Goal: Task Accomplishment & Management: Manage account settings

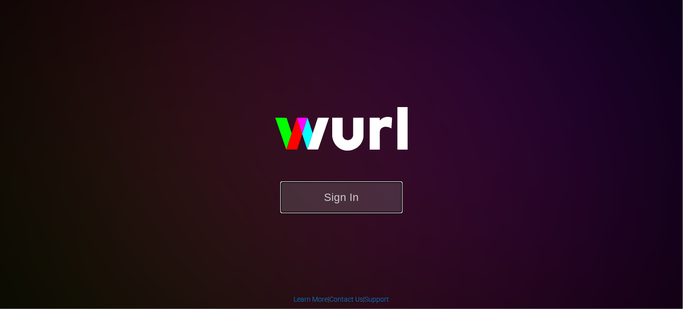
click at [318, 202] on button "Sign In" at bounding box center [341, 198] width 122 height 32
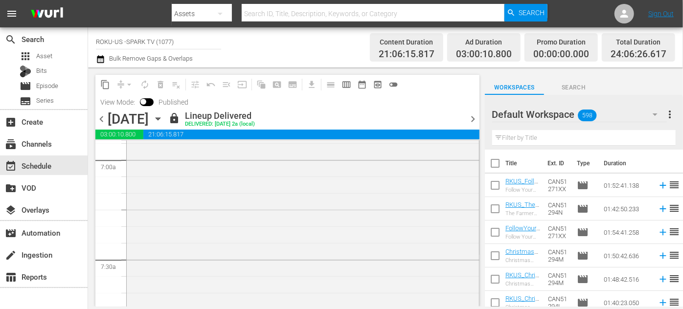
scroll to position [1379, 0]
click at [163, 118] on icon "button" at bounding box center [158, 119] width 11 height 11
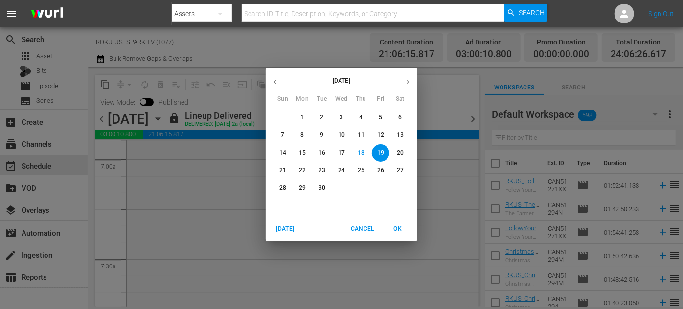
click at [404, 150] on span "20" at bounding box center [401, 153] width 18 height 8
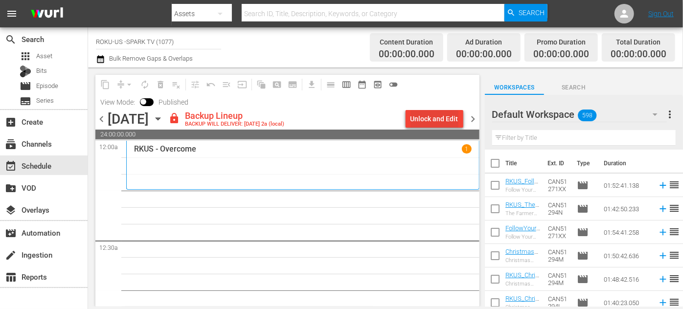
click at [437, 120] on div "Unlock and Edit" at bounding box center [435, 119] width 48 height 18
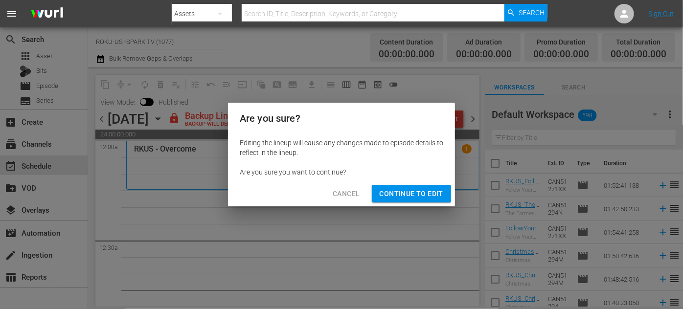
click at [415, 190] on span "Continue to Edit" at bounding box center [412, 194] width 64 height 12
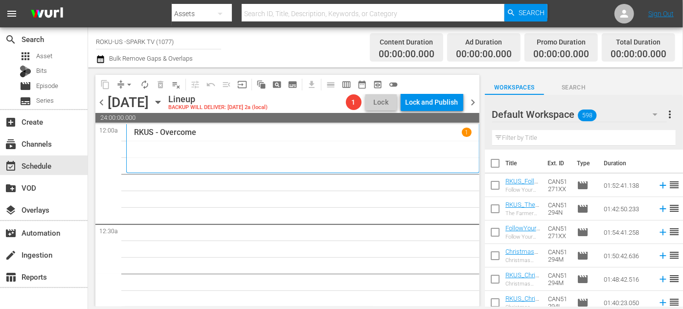
click at [655, 116] on icon "button" at bounding box center [655, 115] width 5 height 2
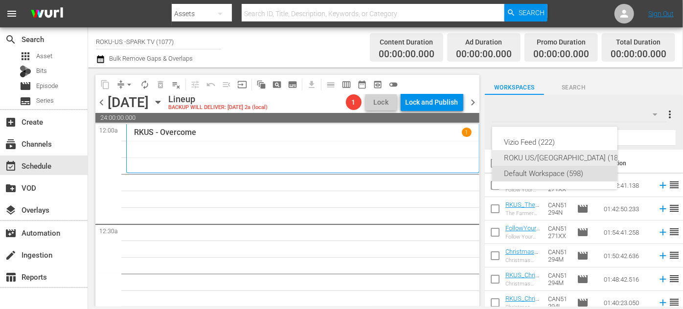
click at [549, 162] on div "ROKU US/CA (180)" at bounding box center [564, 158] width 121 height 16
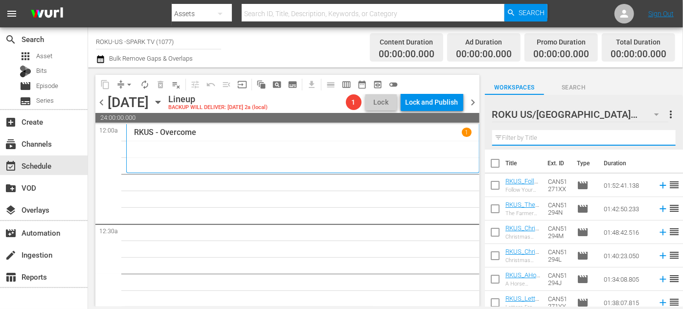
click at [515, 139] on input "text" at bounding box center [584, 138] width 184 height 16
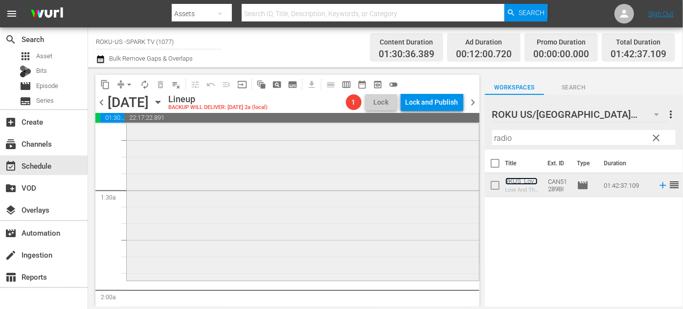
scroll to position [267, 0]
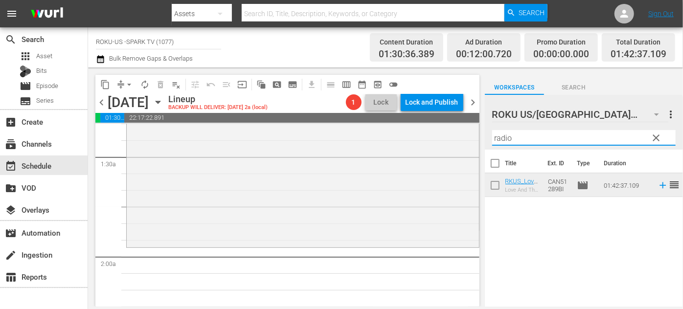
drag, startPoint x: 500, startPoint y: 139, endPoint x: 479, endPoint y: 139, distance: 21.5
click at [479, 139] on div "content_copy compress arrow_drop_down autorenew_outlined delete_forever_outline…" at bounding box center [385, 187] width 595 height 239
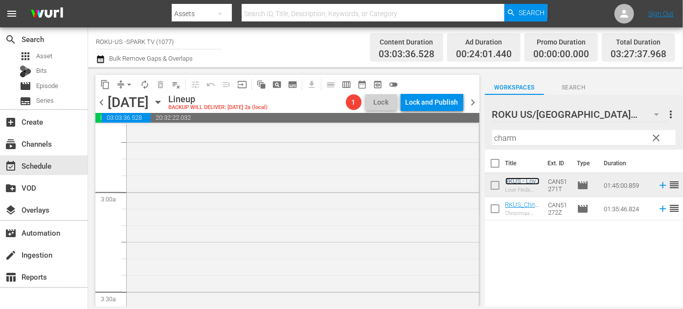
scroll to position [667, 0]
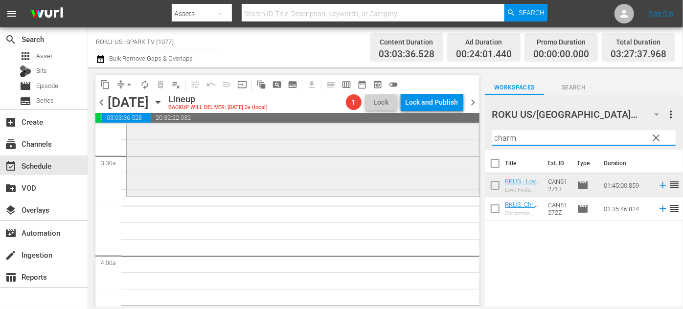
drag, startPoint x: 531, startPoint y: 139, endPoint x: 467, endPoint y: 143, distance: 64.3
click at [467, 143] on div "content_copy compress arrow_drop_down autorenew_outlined delete_forever_outline…" at bounding box center [385, 187] width 595 height 239
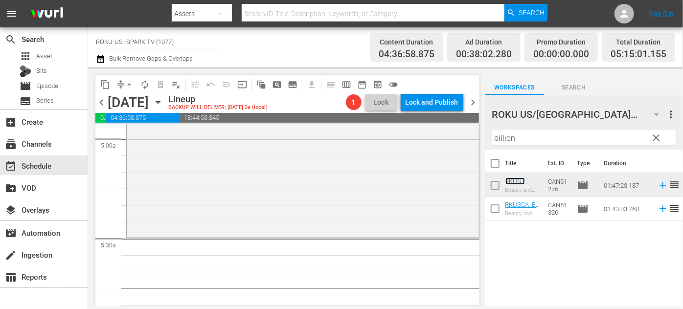
scroll to position [1023, 0]
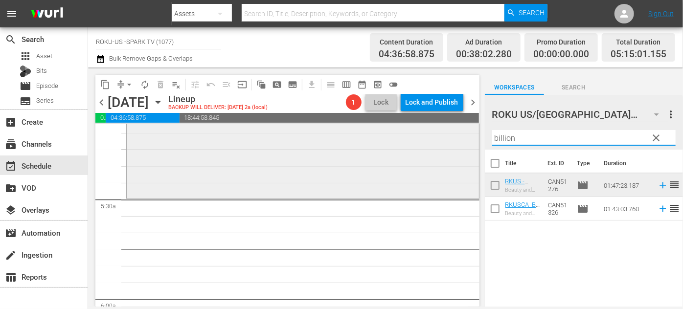
drag, startPoint x: 533, startPoint y: 141, endPoint x: 471, endPoint y: 142, distance: 62.2
click at [471, 142] on div "content_copy compress arrow_drop_down autorenew_outlined delete_forever_outline…" at bounding box center [385, 187] width 595 height 239
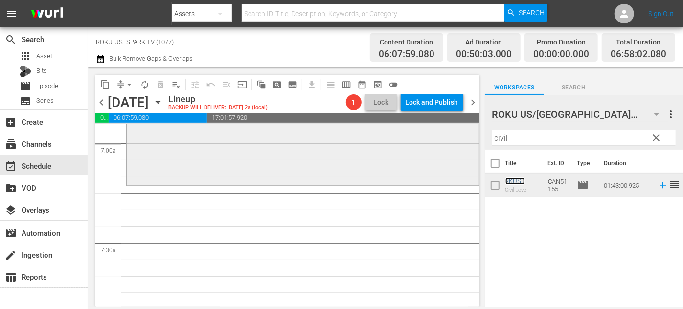
scroll to position [1379, 0]
click at [507, 135] on input "civil" at bounding box center [584, 138] width 184 height 16
click at [489, 139] on div "ROKU US/CA 180 ROKU US/CA more_vert clear Filter by Title civil" at bounding box center [584, 122] width 198 height 55
drag, startPoint x: 529, startPoint y: 139, endPoint x: 470, endPoint y: 139, distance: 58.2
click at [471, 138] on div "content_copy compress arrow_drop_down autorenew_outlined delete_forever_outline…" at bounding box center [385, 187] width 595 height 239
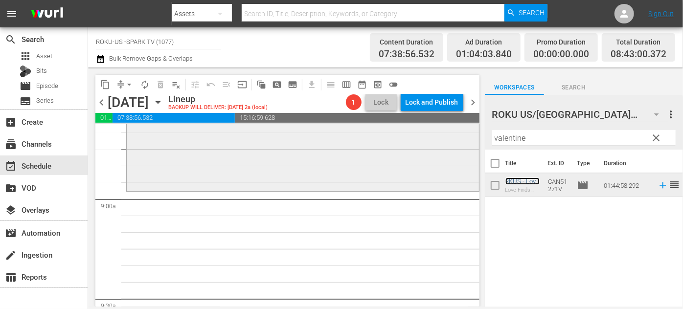
scroll to position [1735, 0]
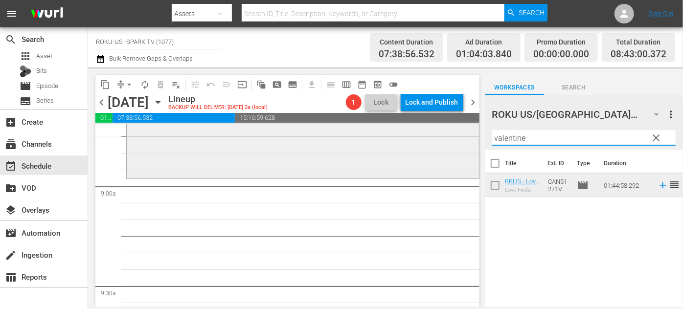
drag, startPoint x: 522, startPoint y: 138, endPoint x: 466, endPoint y: 135, distance: 55.9
click at [466, 135] on div "content_copy compress arrow_drop_down autorenew_outlined delete_forever_outline…" at bounding box center [385, 187] width 595 height 239
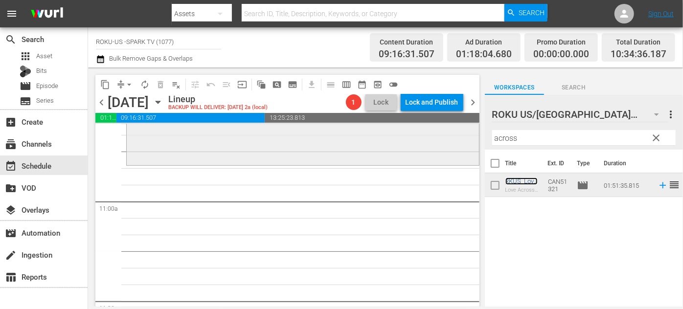
scroll to position [2136, 0]
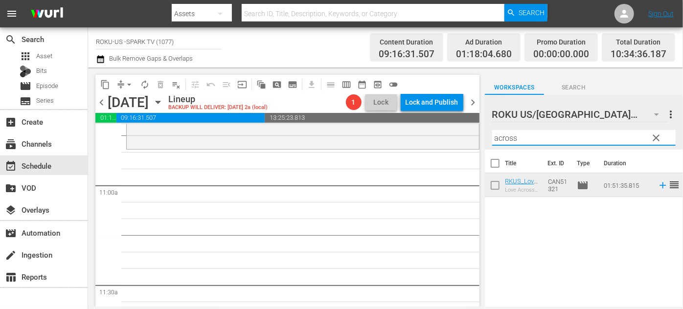
drag, startPoint x: 525, startPoint y: 142, endPoint x: 473, endPoint y: 142, distance: 51.4
click at [473, 142] on div "content_copy compress arrow_drop_down autorenew_outlined delete_forever_outline…" at bounding box center [385, 187] width 595 height 239
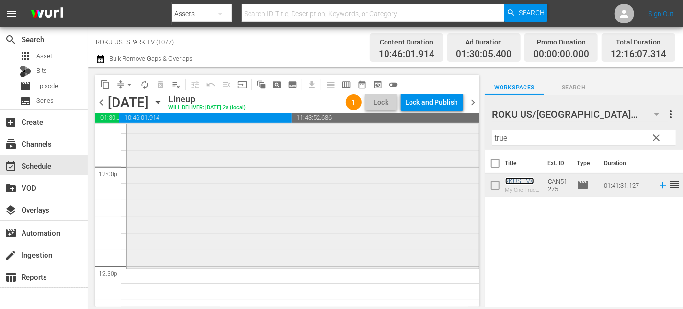
scroll to position [2358, 0]
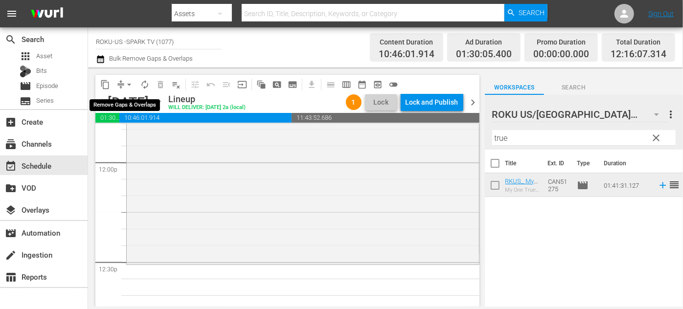
click at [128, 83] on span "arrow_drop_down" at bounding box center [129, 85] width 10 height 10
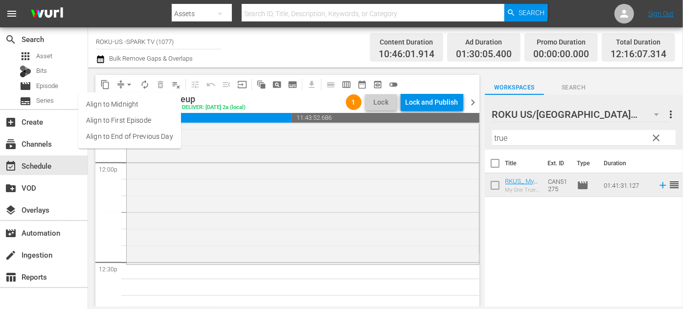
click at [147, 142] on li "Align to End of Previous Day" at bounding box center [129, 137] width 103 height 16
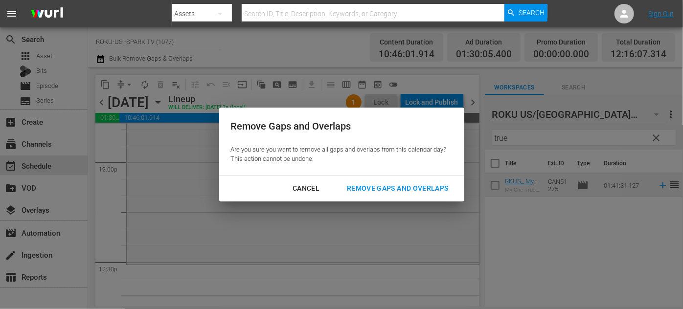
click at [378, 187] on div "Remove Gaps and Overlaps" at bounding box center [397, 189] width 117 height 12
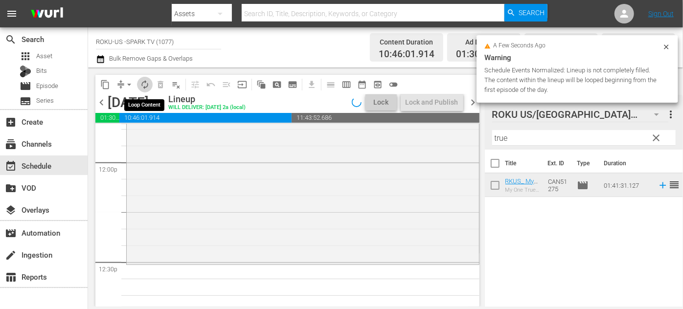
click at [145, 87] on span "autorenew_outlined" at bounding box center [145, 85] width 10 height 10
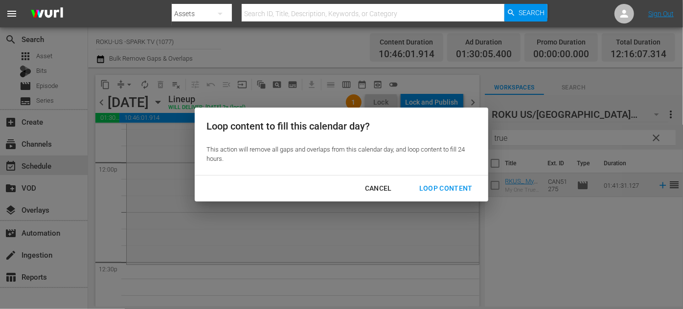
click at [437, 186] on div "Loop Content" at bounding box center [446, 189] width 69 height 12
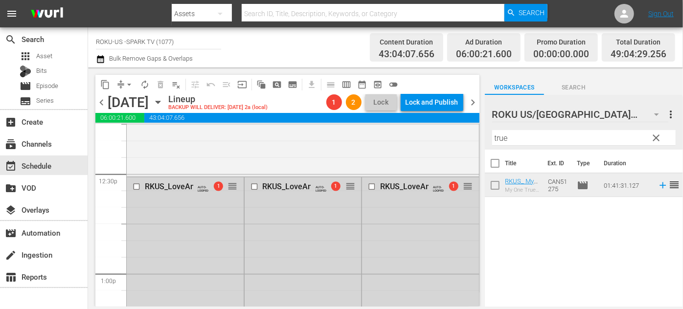
scroll to position [2447, 0]
click at [368, 185] on input "checkbox" at bounding box center [373, 186] width 10 height 8
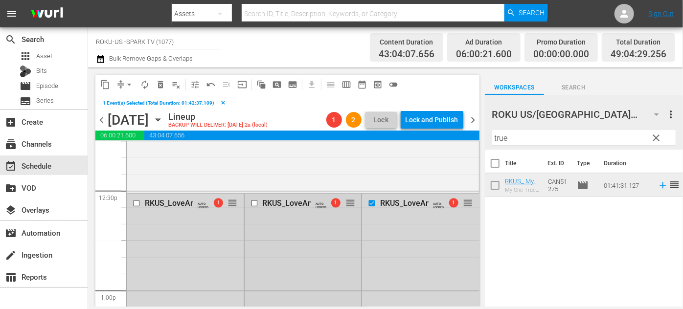
click at [255, 202] on input "checkbox" at bounding box center [255, 203] width 10 height 8
click at [136, 201] on input "checkbox" at bounding box center [138, 203] width 10 height 8
click at [160, 85] on span "delete_forever_outlined" at bounding box center [161, 85] width 10 height 10
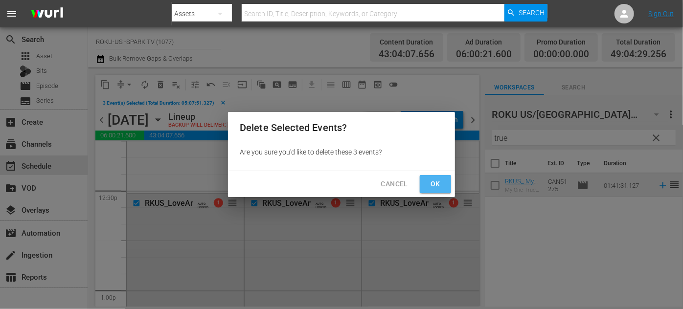
click at [440, 185] on span "Ok" at bounding box center [436, 184] width 16 height 12
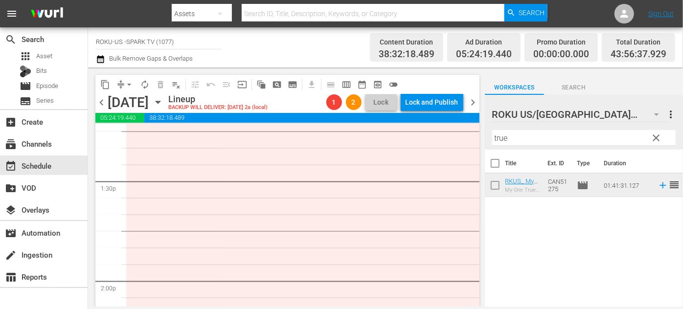
scroll to position [2714, 0]
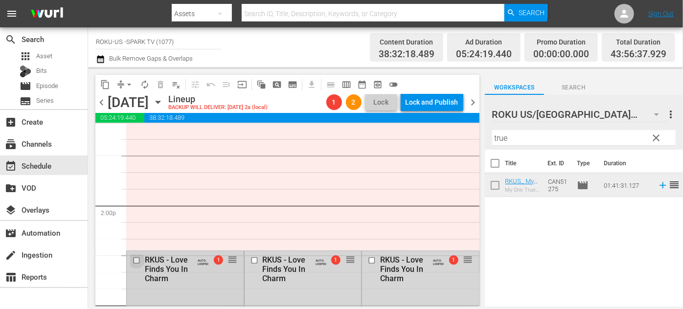
click at [134, 260] on input "checkbox" at bounding box center [138, 261] width 10 height 8
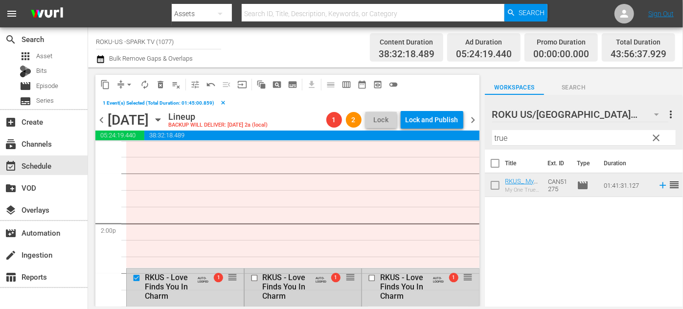
click at [252, 278] on input "checkbox" at bounding box center [255, 278] width 10 height 8
click at [368, 277] on input "checkbox" at bounding box center [373, 278] width 10 height 8
click at [159, 84] on span "delete_forever_outlined" at bounding box center [161, 85] width 10 height 10
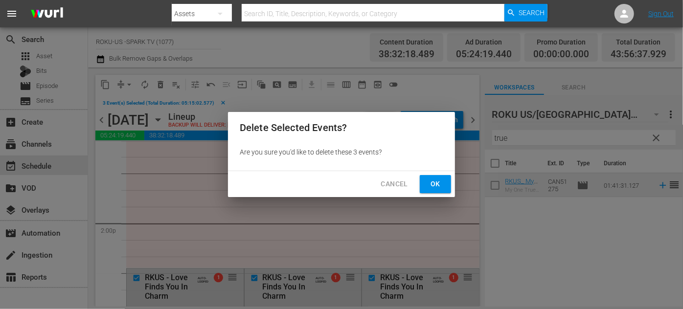
click at [445, 186] on button "Ok" at bounding box center [435, 184] width 31 height 18
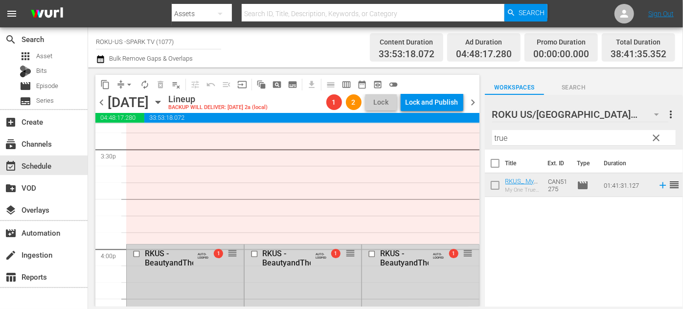
scroll to position [3070, 0]
click at [137, 252] on input "checkbox" at bounding box center [138, 254] width 10 height 8
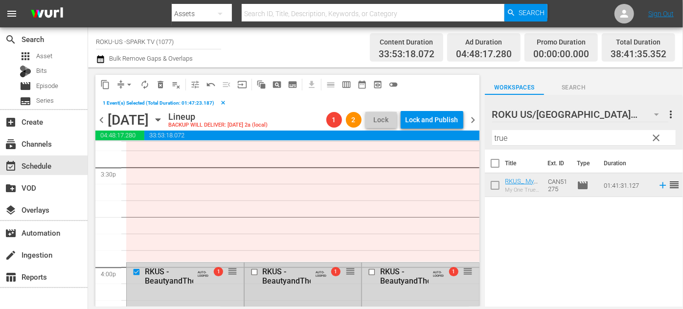
click at [251, 269] on input "checkbox" at bounding box center [255, 272] width 10 height 8
click at [369, 269] on input "checkbox" at bounding box center [373, 272] width 10 height 8
click at [163, 84] on span "delete_forever_outlined" at bounding box center [161, 85] width 10 height 10
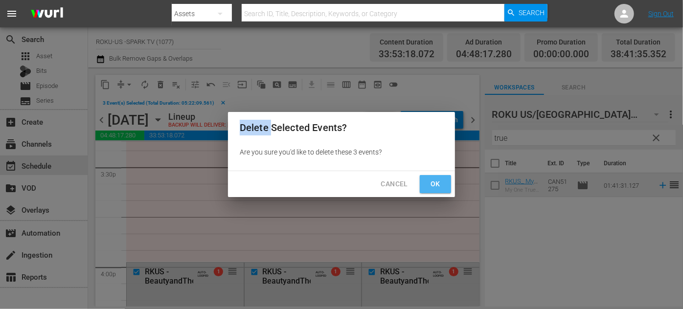
click at [428, 185] on span "Ok" at bounding box center [436, 184] width 16 height 12
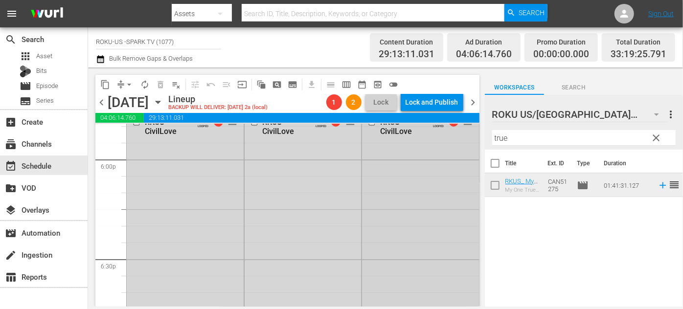
scroll to position [3470, 0]
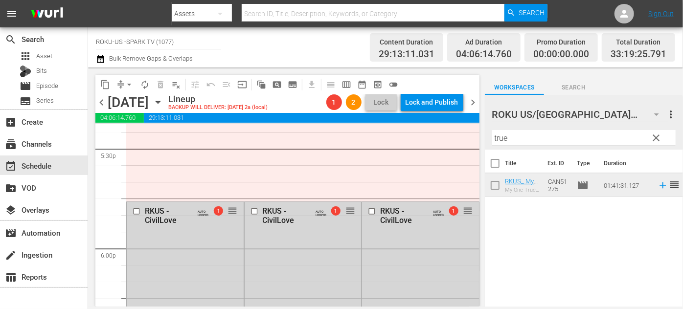
click at [137, 209] on input "checkbox" at bounding box center [138, 212] width 10 height 8
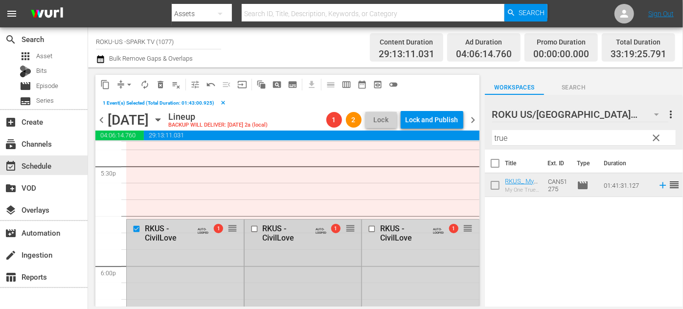
click at [253, 229] on input "checkbox" at bounding box center [255, 229] width 10 height 8
click at [368, 228] on input "checkbox" at bounding box center [373, 229] width 10 height 8
click at [158, 80] on span "delete_forever_outlined" at bounding box center [161, 85] width 10 height 10
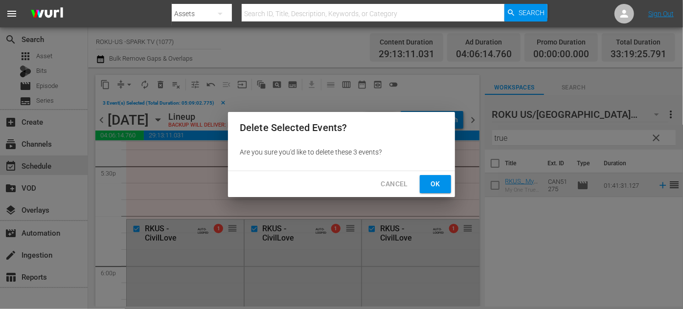
click at [442, 186] on span "Ok" at bounding box center [436, 184] width 16 height 12
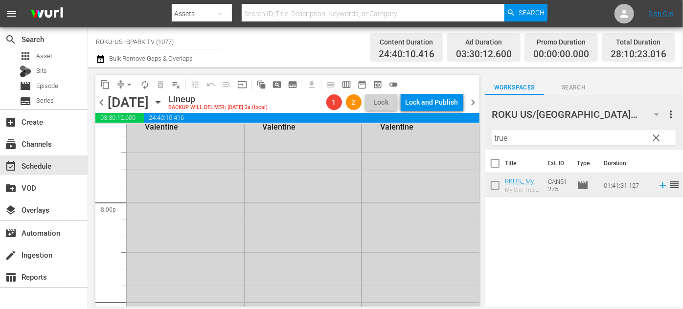
scroll to position [3871, 0]
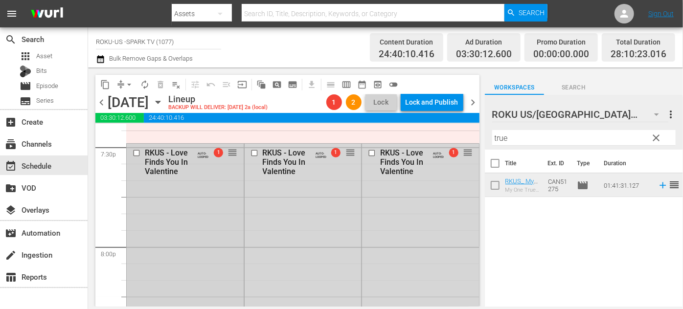
click at [135, 154] on input "checkbox" at bounding box center [138, 153] width 10 height 8
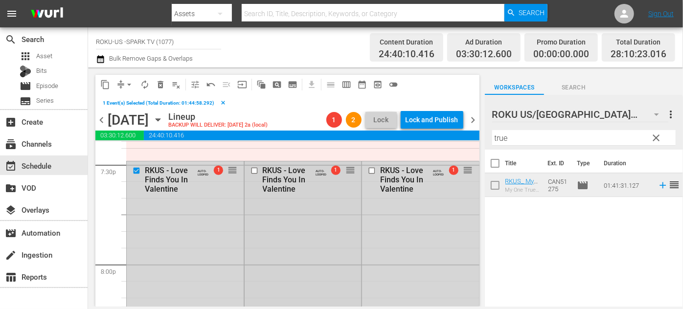
click at [253, 170] on input "checkbox" at bounding box center [255, 171] width 10 height 8
click at [368, 170] on input "checkbox" at bounding box center [373, 171] width 10 height 8
click at [161, 87] on span "delete_forever_outlined" at bounding box center [161, 85] width 10 height 10
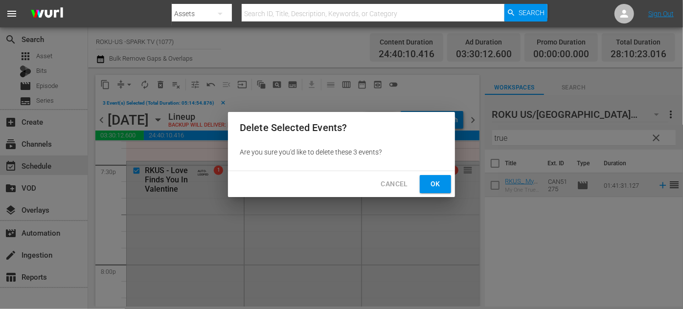
click at [432, 186] on span "Ok" at bounding box center [436, 184] width 16 height 12
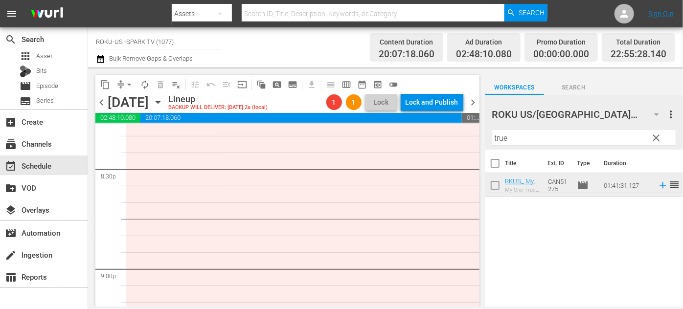
scroll to position [4227, 0]
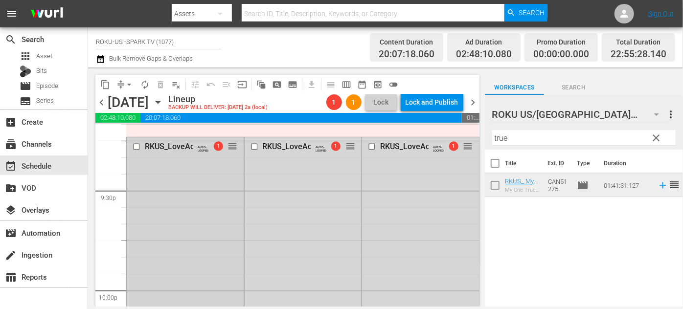
click at [135, 143] on input "checkbox" at bounding box center [138, 147] width 10 height 8
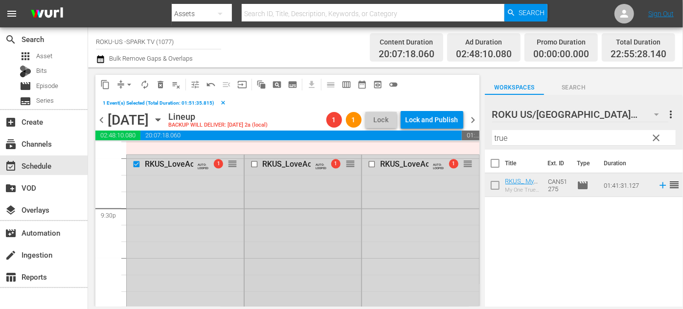
click at [250, 164] on input "checkbox" at bounding box center [255, 165] width 10 height 8
click at [372, 162] on input "checkbox" at bounding box center [373, 165] width 10 height 8
click at [160, 86] on span "delete_forever_outlined" at bounding box center [161, 85] width 10 height 10
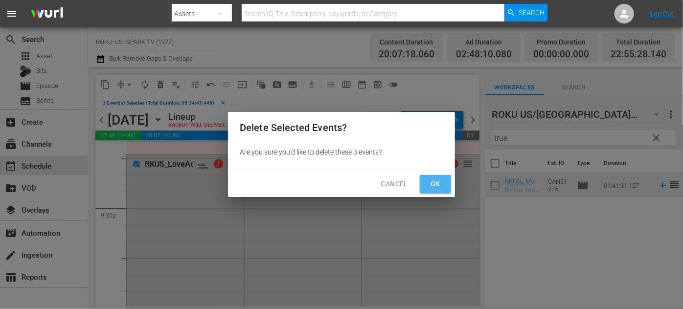
click at [442, 182] on span "Ok" at bounding box center [436, 184] width 16 height 12
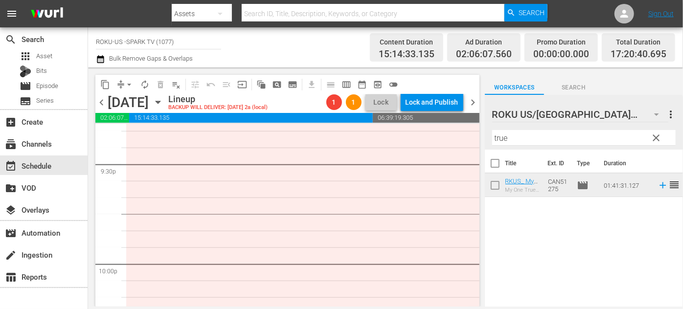
scroll to position [4538, 0]
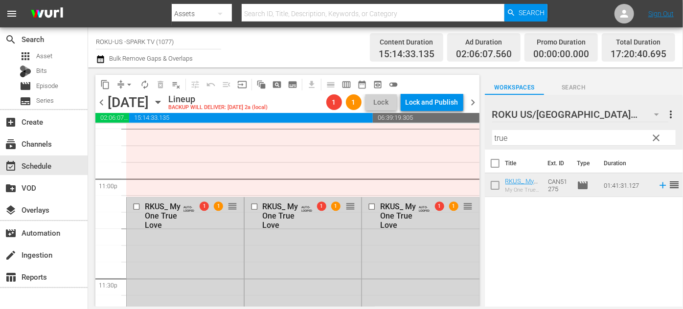
click at [253, 206] on input "checkbox" at bounding box center [255, 207] width 10 height 8
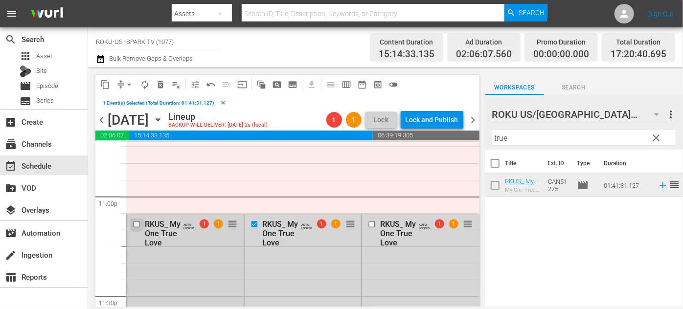
click at [137, 224] on input "checkbox" at bounding box center [138, 224] width 10 height 8
click at [368, 223] on input "checkbox" at bounding box center [373, 224] width 10 height 8
click at [157, 85] on span "delete_forever_outlined" at bounding box center [161, 85] width 10 height 10
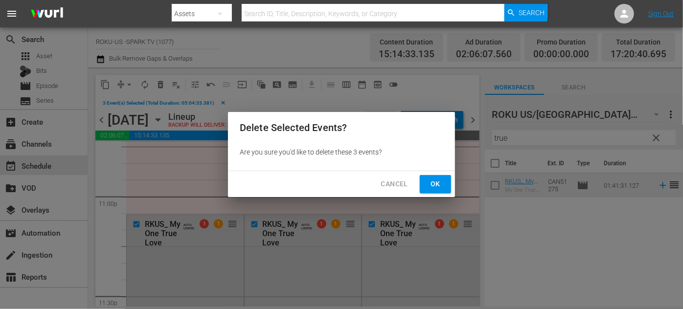
click at [426, 185] on button "Ok" at bounding box center [435, 184] width 31 height 18
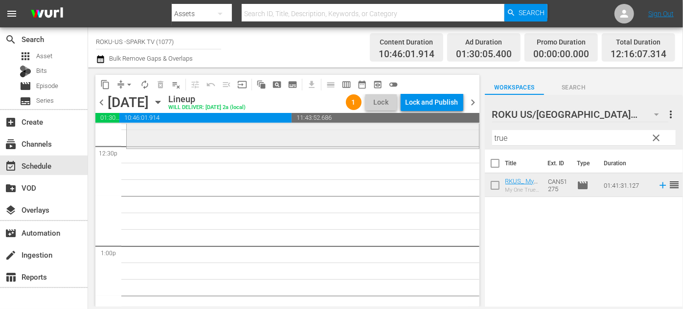
scroll to position [2475, 0]
click at [130, 88] on span "arrow_drop_down" at bounding box center [129, 85] width 10 height 10
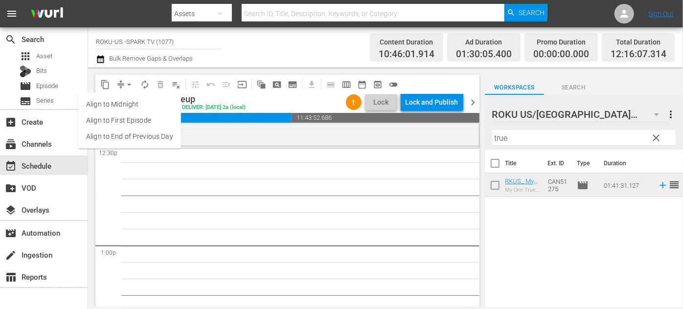
click at [130, 138] on li "Align to End of Previous Day" at bounding box center [129, 137] width 103 height 16
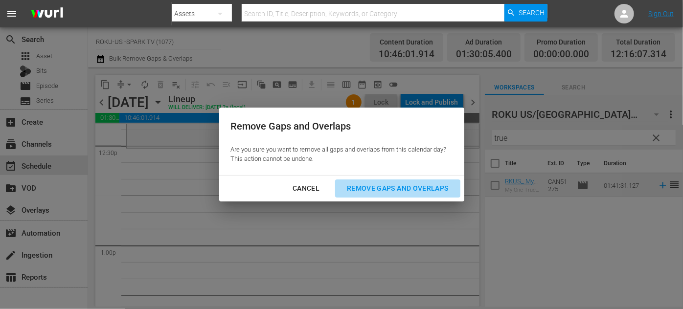
click at [376, 188] on div "Remove Gaps and Overlaps" at bounding box center [397, 189] width 117 height 12
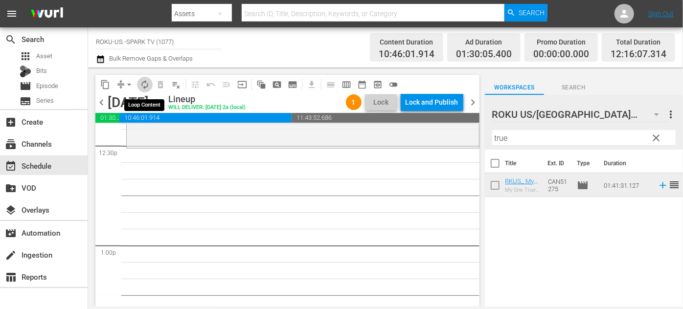
click at [143, 83] on span "autorenew_outlined" at bounding box center [145, 85] width 10 height 10
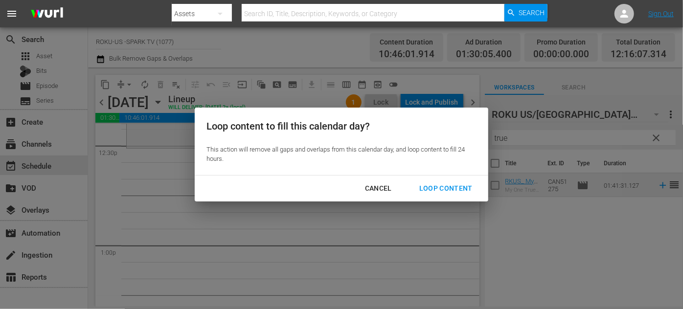
click at [429, 188] on div "Loop Content" at bounding box center [446, 189] width 69 height 12
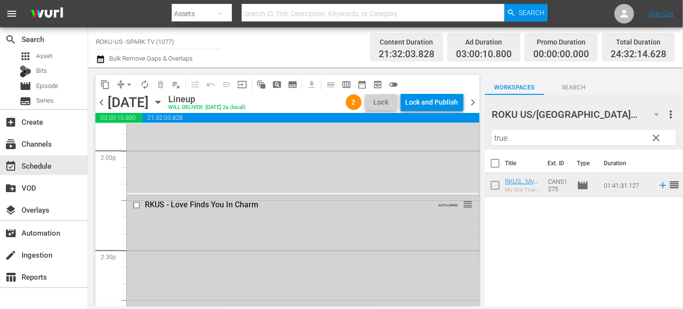
scroll to position [2765, 0]
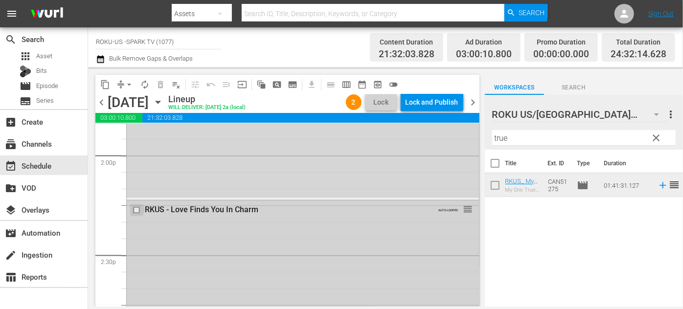
click at [138, 209] on input "checkbox" at bounding box center [138, 211] width 10 height 8
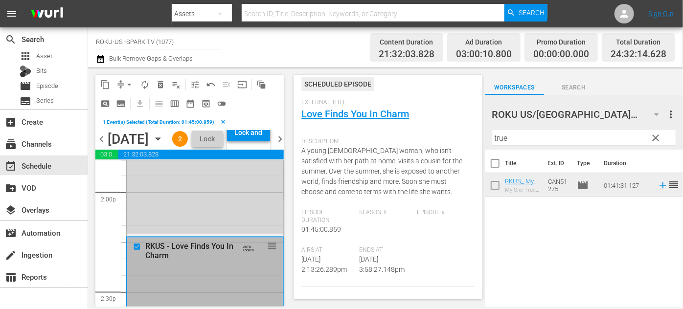
scroll to position [0, 0]
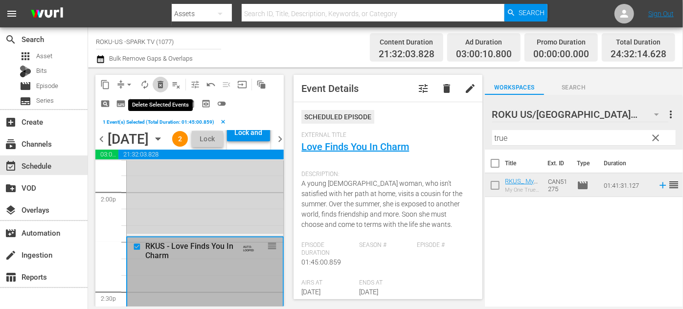
click at [162, 83] on span "delete_forever_outlined" at bounding box center [161, 85] width 10 height 10
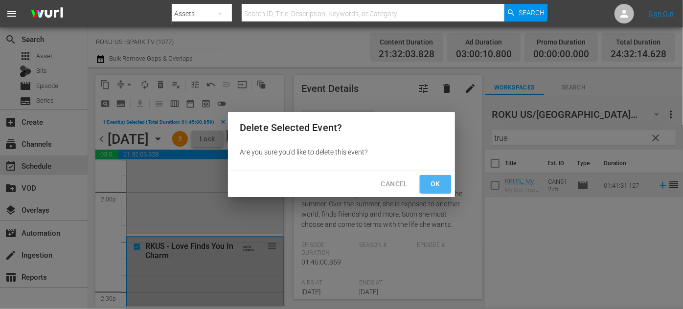
click at [432, 184] on span "Ok" at bounding box center [436, 184] width 16 height 12
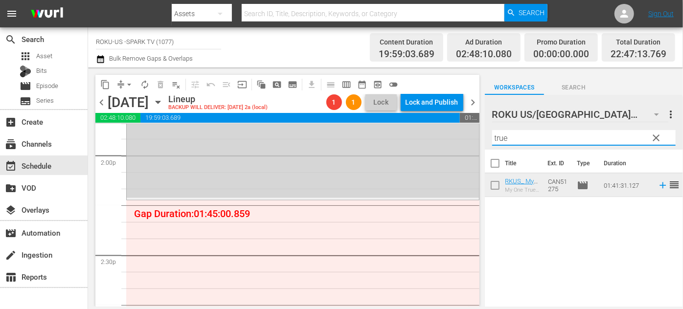
drag, startPoint x: 518, startPoint y: 140, endPoint x: 480, endPoint y: 137, distance: 38.3
click at [480, 137] on div "content_copy compress arrow_drop_down autorenew_outlined delete_forever_outline…" at bounding box center [385, 187] width 595 height 239
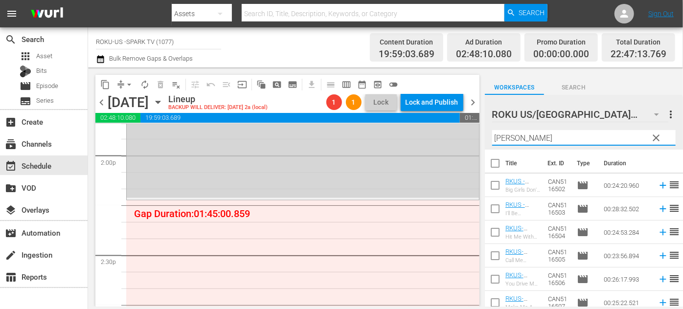
scroll to position [209, 0]
type input "Austen"
click at [486, 142] on div "ROKU US/CA 180 ROKU US/CA more_vert clear Filter by Title Austen" at bounding box center [584, 122] width 198 height 55
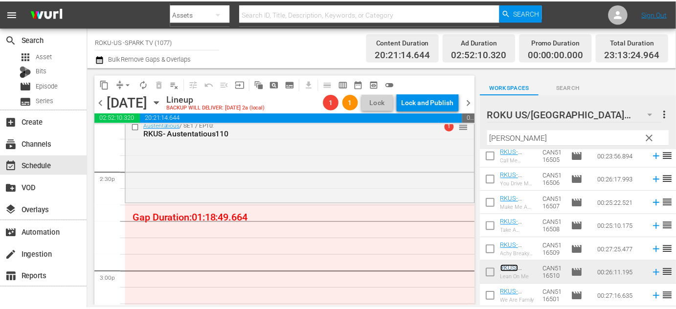
scroll to position [2853, 0]
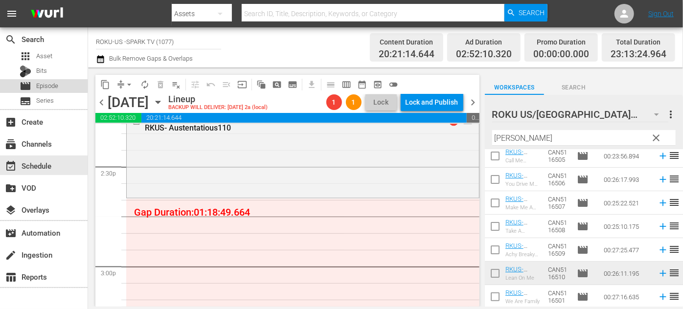
click at [57, 89] on span "Episode" at bounding box center [47, 86] width 22 height 10
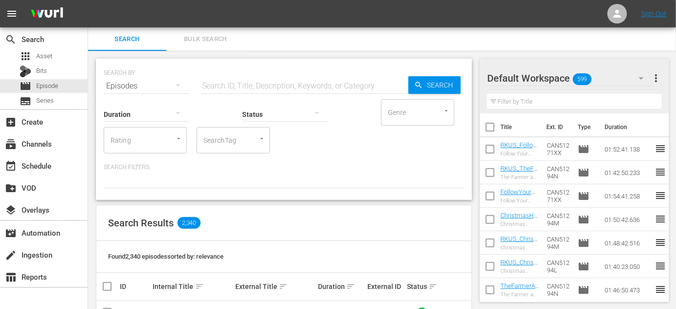
click at [247, 86] on input "text" at bounding box center [304, 85] width 209 height 23
type input "M"
type input "EPS"
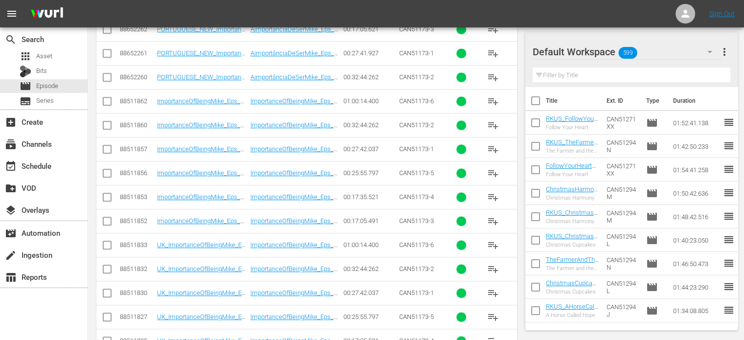
scroll to position [888, 0]
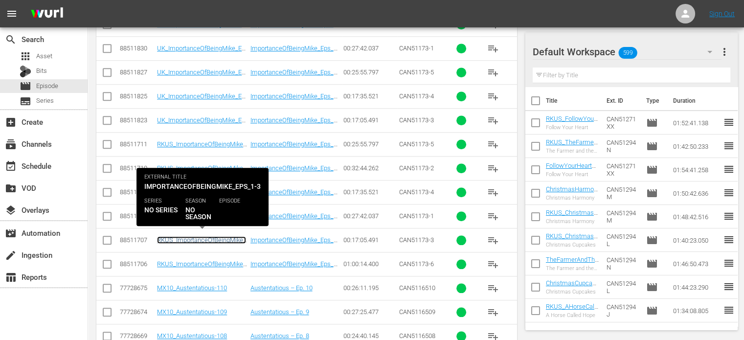
click at [195, 237] on link "RKUS_ImportanceOfBeingMike_Eps_1-3" at bounding box center [201, 243] width 89 height 15
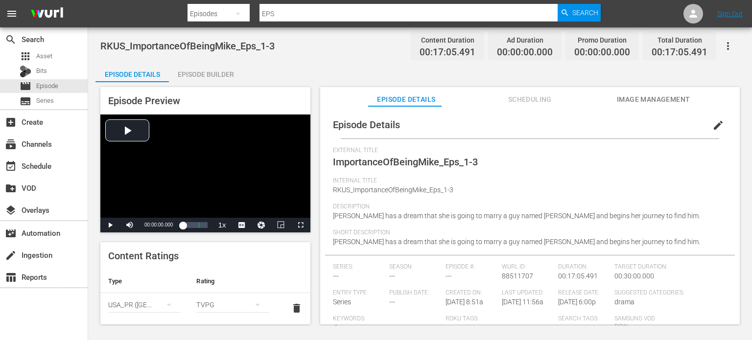
click at [217, 74] on div "Episode Builder" at bounding box center [205, 74] width 73 height 23
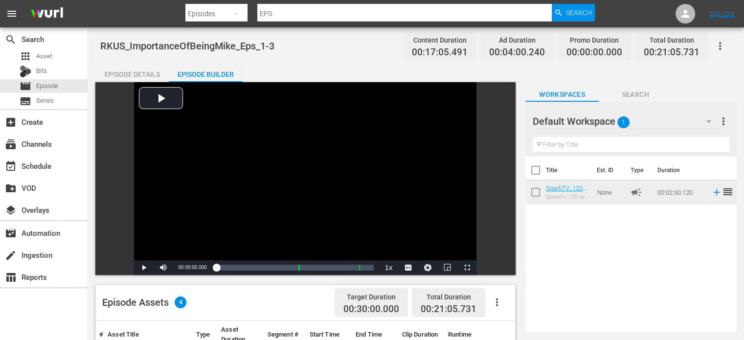
click at [683, 49] on icon "button" at bounding box center [721, 46] width 12 height 12
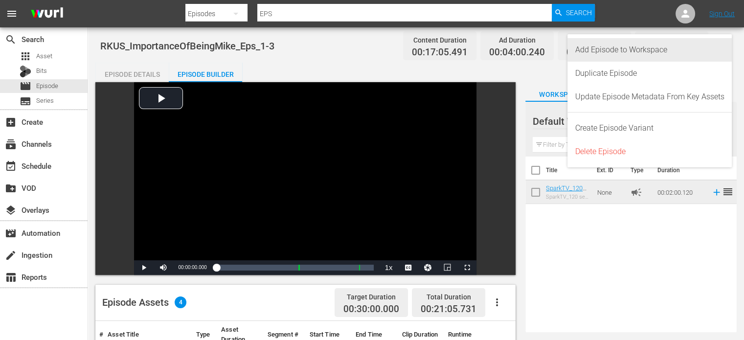
click at [621, 52] on div "Add Episode to Workspace" at bounding box center [650, 49] width 149 height 23
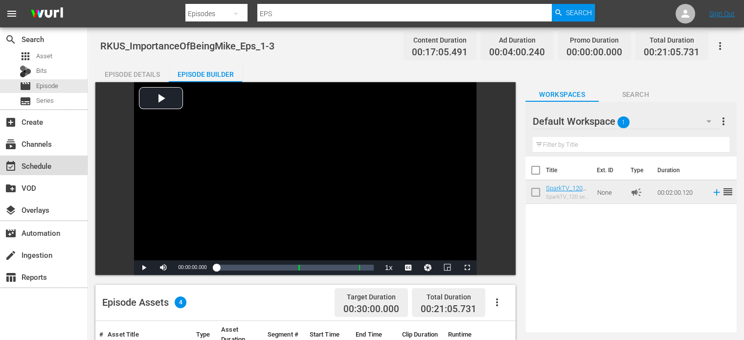
click at [40, 166] on div "event_available Schedule" at bounding box center [27, 164] width 55 height 9
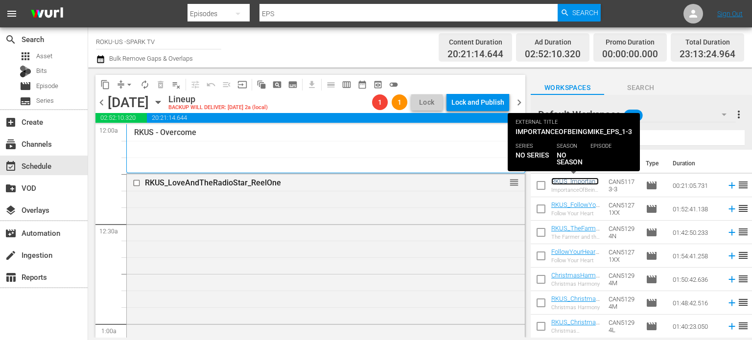
click at [558, 184] on link "RKUS_ImportanceOfBeingMike_Eps_1-3" at bounding box center [575, 189] width 48 height 22
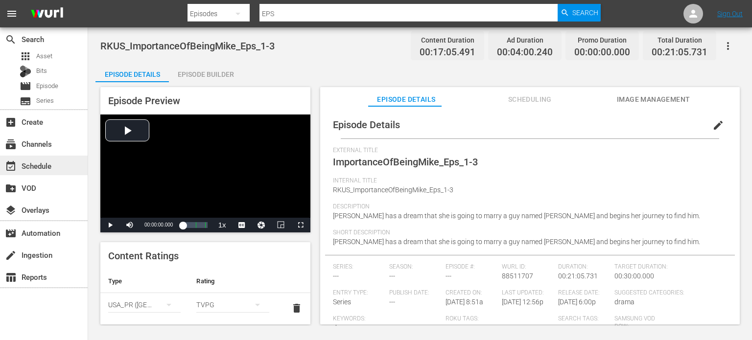
click at [39, 165] on div "event_available Schedule" at bounding box center [27, 164] width 55 height 9
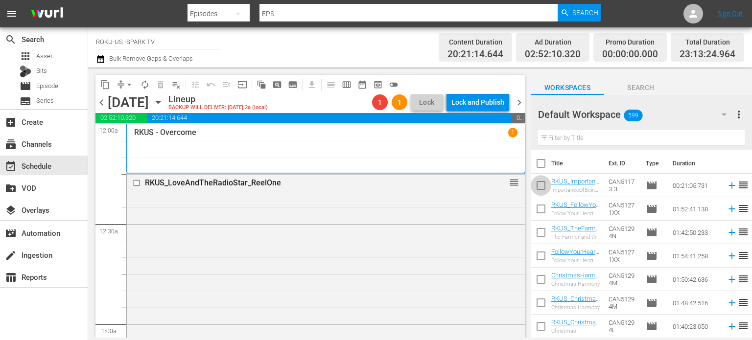
click at [539, 183] on input "checkbox" at bounding box center [541, 187] width 21 height 21
checkbox input "true"
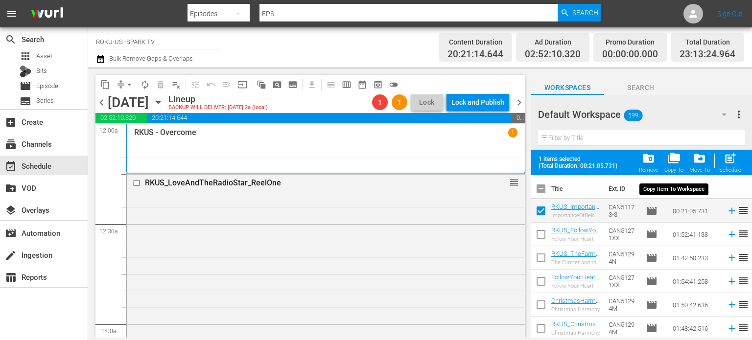
click at [675, 164] on span "folder_copy" at bounding box center [673, 158] width 13 height 13
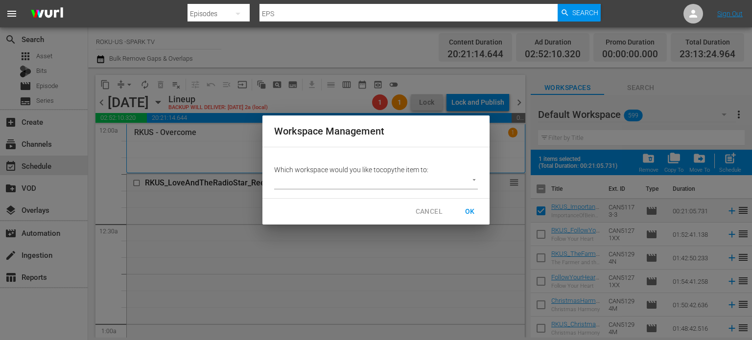
click at [470, 182] on body "menu Search By Episodes Search ID, Title, Description, Keywords, or Category EP…" at bounding box center [376, 170] width 752 height 340
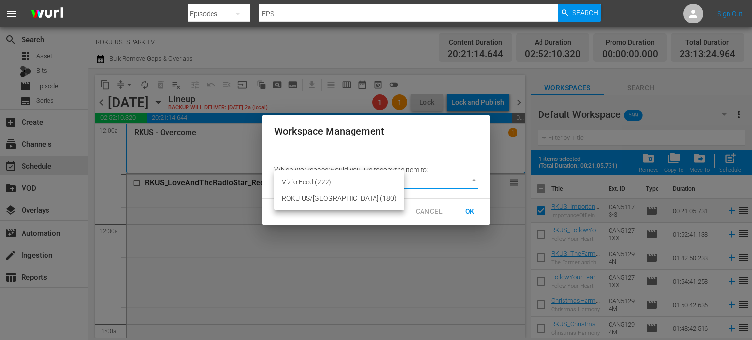
click at [296, 201] on li "ROKU US/CA (180)" at bounding box center [339, 198] width 130 height 16
type input "2211"
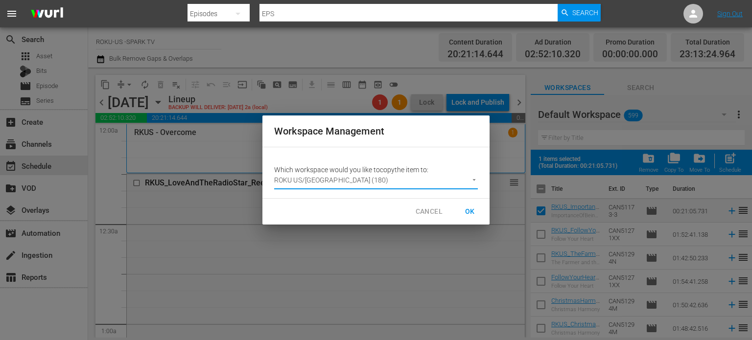
click at [472, 212] on span "OK" at bounding box center [470, 212] width 16 height 12
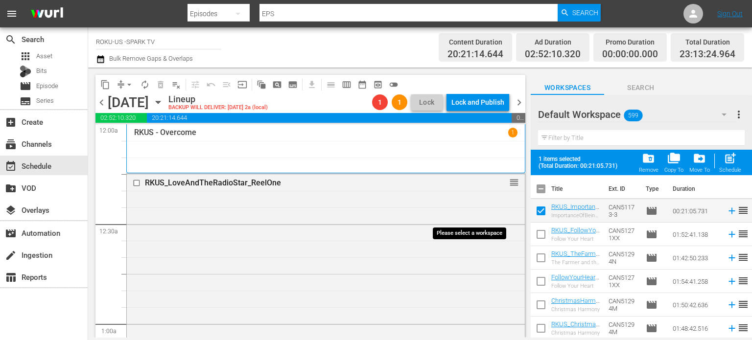
checkbox input "false"
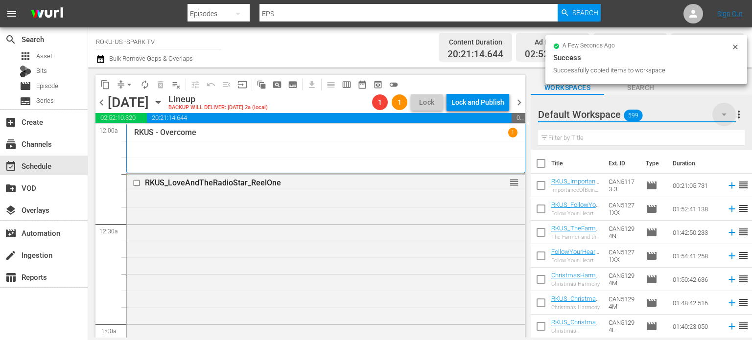
click at [683, 112] on icon "button" at bounding box center [724, 115] width 12 height 12
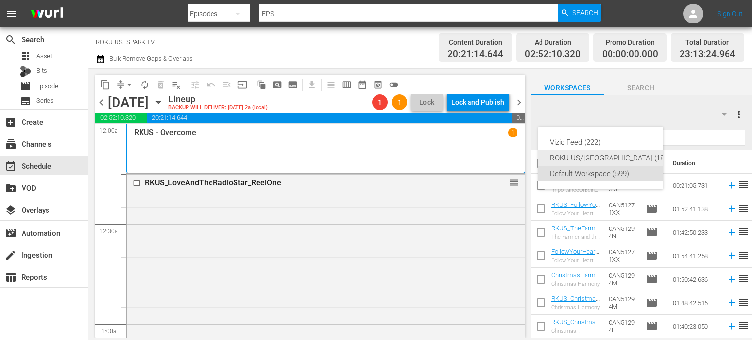
click at [580, 155] on div "ROKU US/CA (181)" at bounding box center [610, 158] width 121 height 16
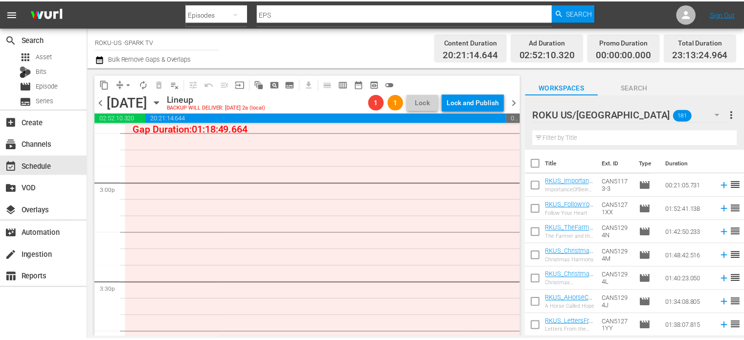
scroll to position [2888, 0]
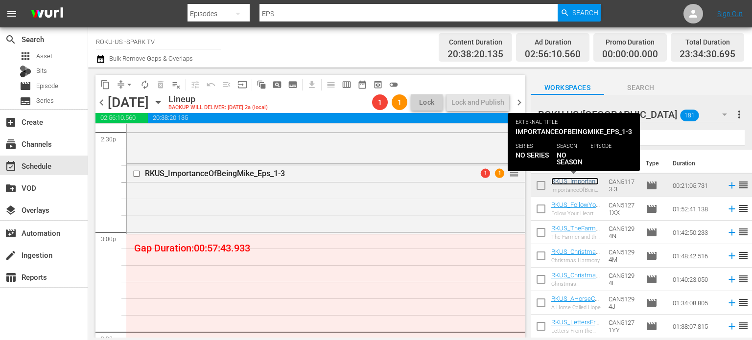
click at [571, 181] on link "RKUS_ImportanceOfBeingMike_Eps_1-3" at bounding box center [575, 189] width 48 height 22
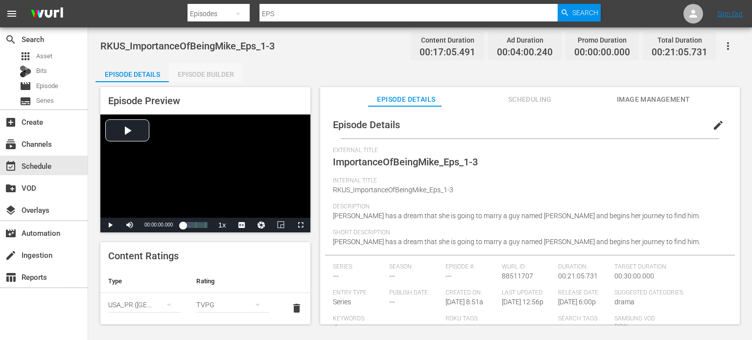
click at [227, 76] on div "Episode Builder" at bounding box center [205, 74] width 73 height 23
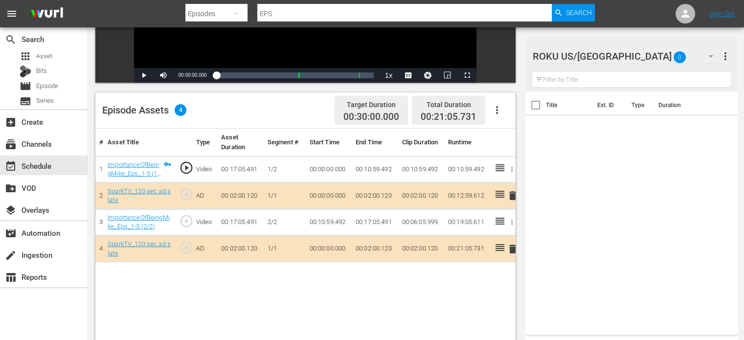
scroll to position [196, 0]
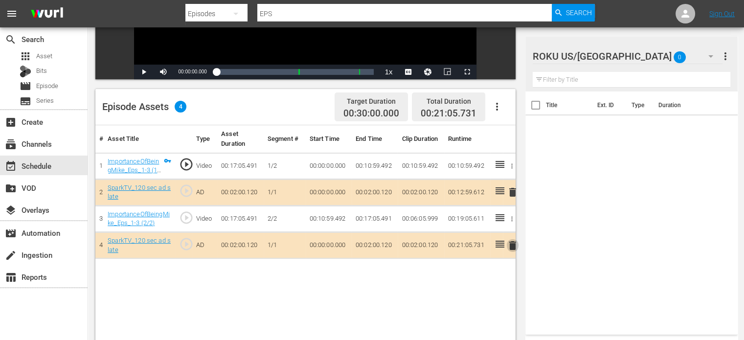
click at [512, 245] on span "delete" at bounding box center [513, 246] width 12 height 12
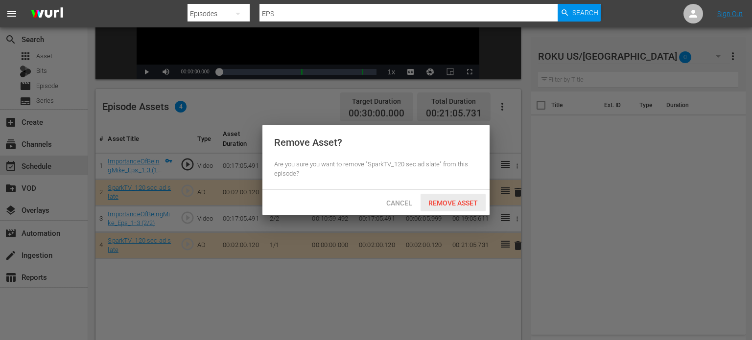
click at [447, 202] on span "Remove Asset" at bounding box center [452, 203] width 65 height 8
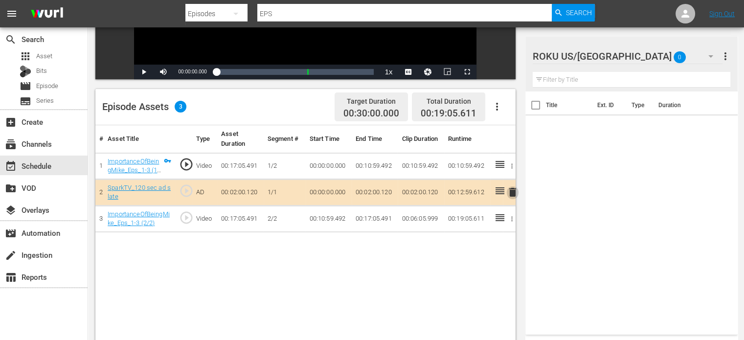
click at [512, 191] on span "delete" at bounding box center [513, 192] width 12 height 12
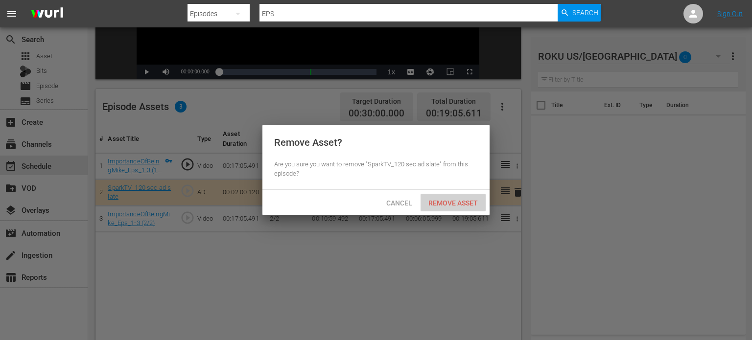
click at [452, 201] on span "Remove Asset" at bounding box center [452, 203] width 65 height 8
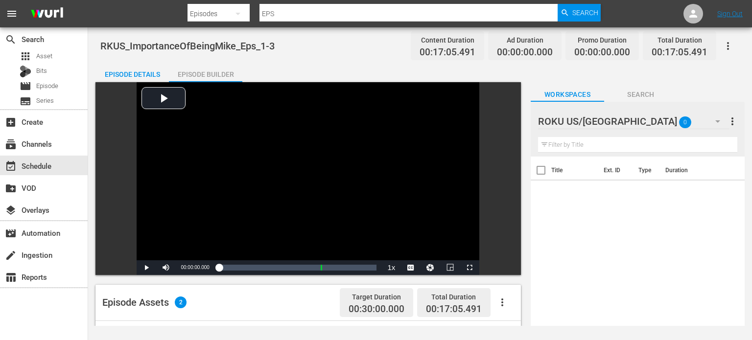
click at [581, 145] on input "text" at bounding box center [637, 145] width 199 height 16
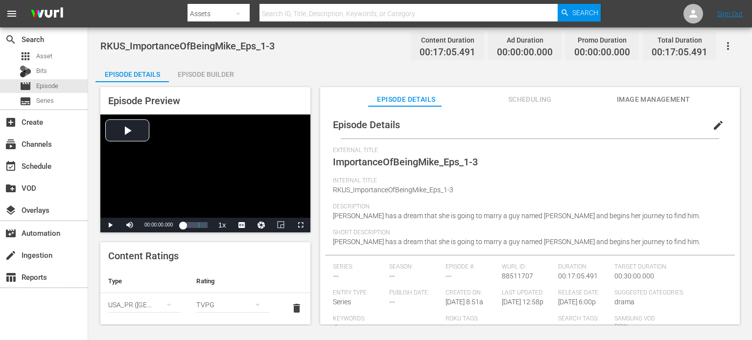
click at [204, 73] on div "Episode Builder" at bounding box center [205, 74] width 73 height 23
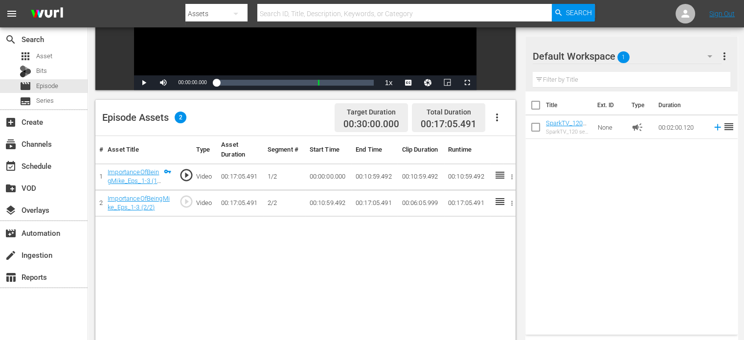
scroll to position [196, 0]
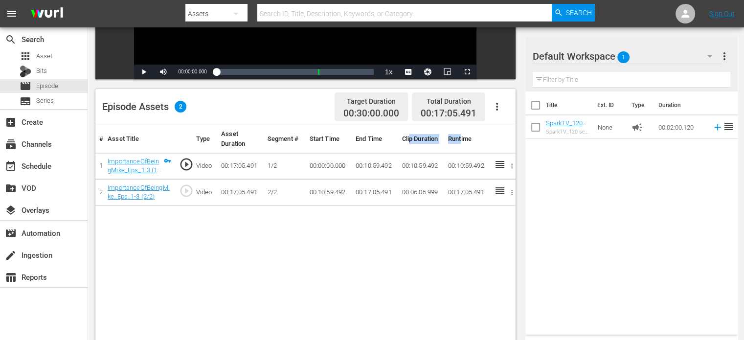
drag, startPoint x: 374, startPoint y: 148, endPoint x: 462, endPoint y: 148, distance: 88.1
click at [462, 148] on tr "# Asset Title Type Asset Duration Segment # Start Time End Time Clip Duration R…" at bounding box center [305, 139] width 420 height 28
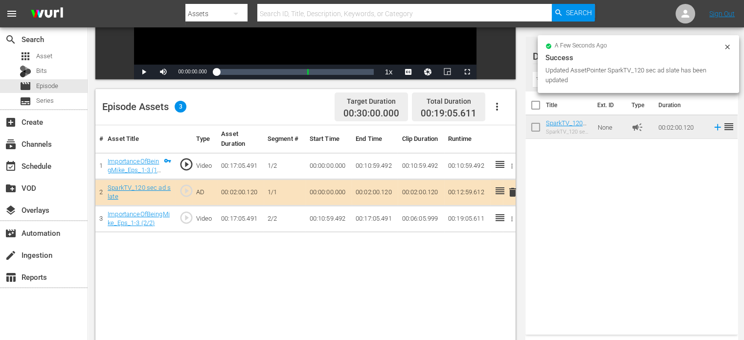
click at [342, 294] on div "# Asset Title Type Asset Duration Segment # Start Time End Time Clip Duration R…" at bounding box center [305, 258] width 420 height 267
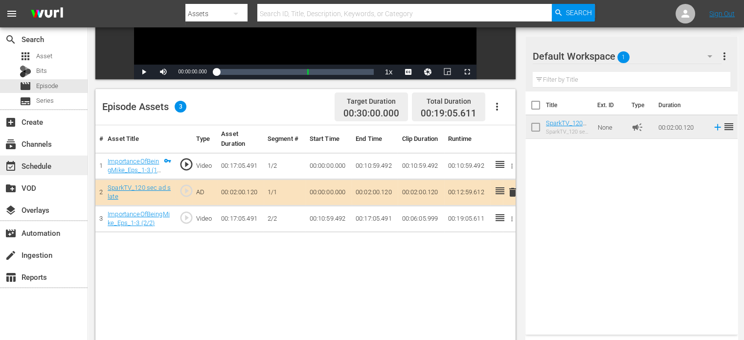
click at [41, 169] on div "event_available Schedule" at bounding box center [27, 164] width 55 height 9
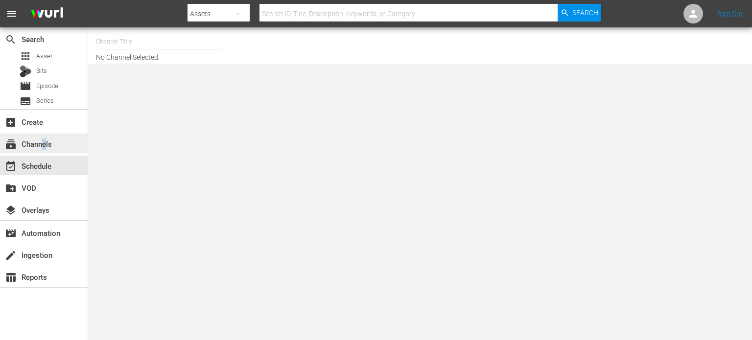
click at [43, 147] on div "subscriptions Channels" at bounding box center [27, 142] width 55 height 9
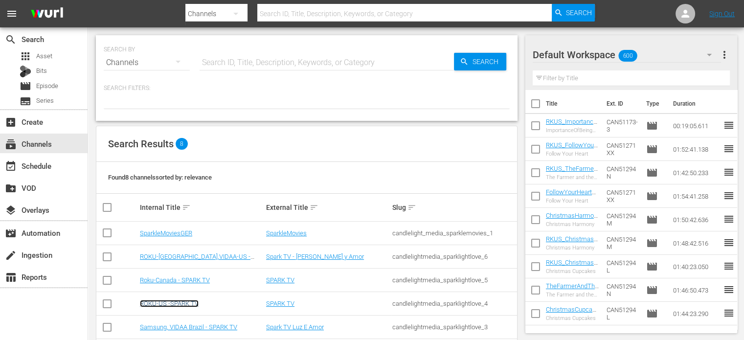
click at [182, 302] on link "ROKU-US -SPARK TV" at bounding box center [169, 303] width 59 height 7
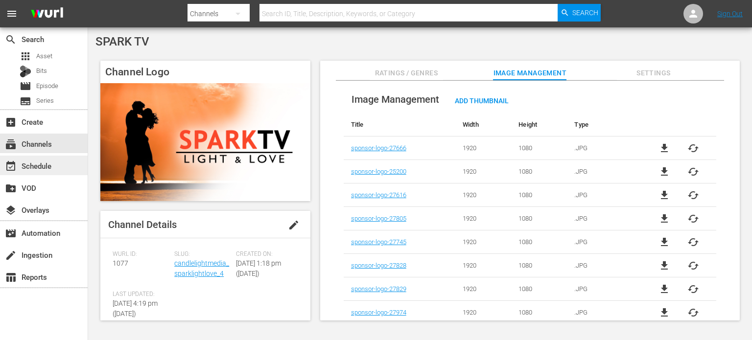
click at [45, 167] on div "event_available Schedule" at bounding box center [27, 164] width 55 height 9
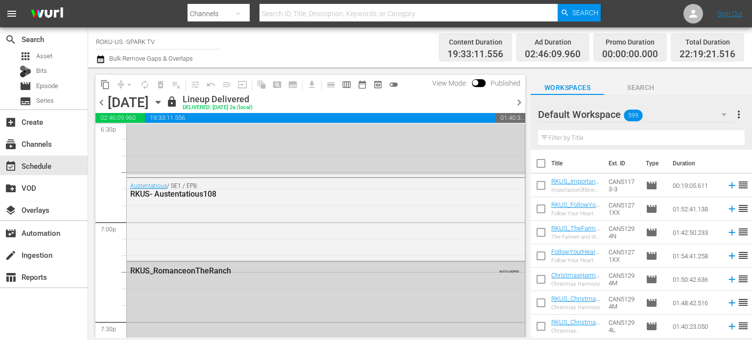
scroll to position [3671, 0]
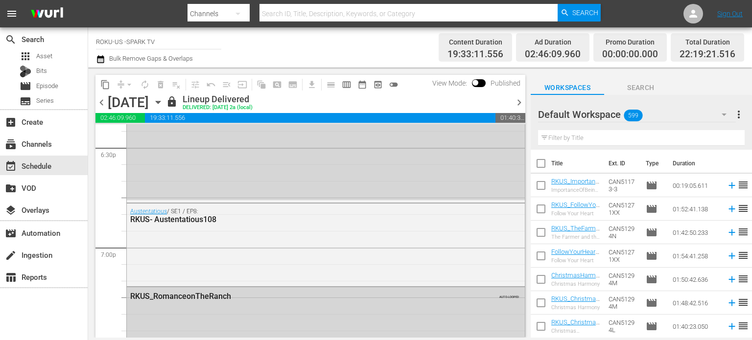
click at [163, 101] on icon "button" at bounding box center [158, 102] width 11 height 11
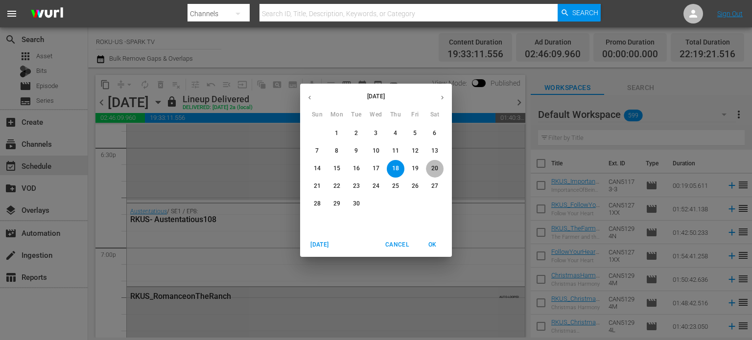
click at [434, 169] on p "20" at bounding box center [434, 168] width 7 height 8
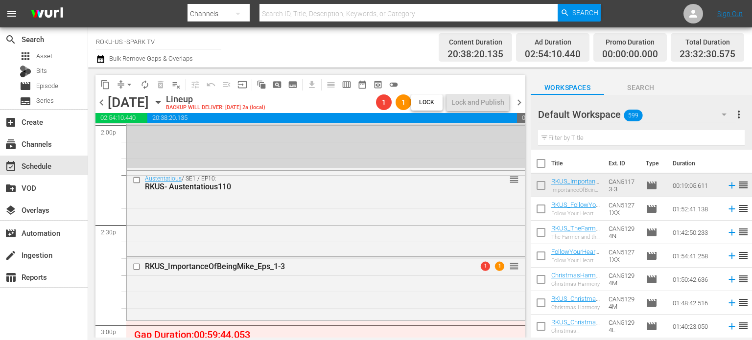
scroll to position [2778, 0]
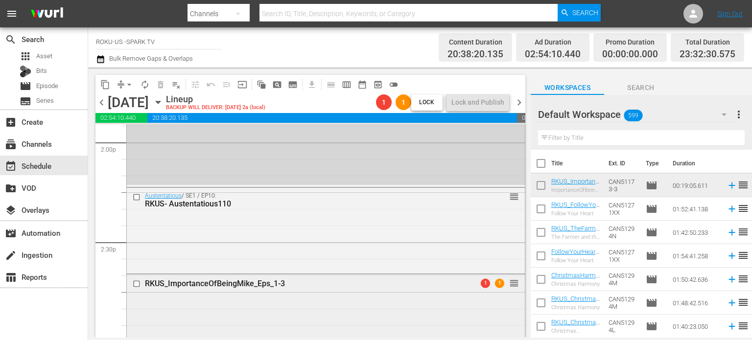
click at [390, 294] on div "RKUS_ImportanceOfBeingMike_Eps_1-3 1 1 reorder" at bounding box center [326, 305] width 398 height 61
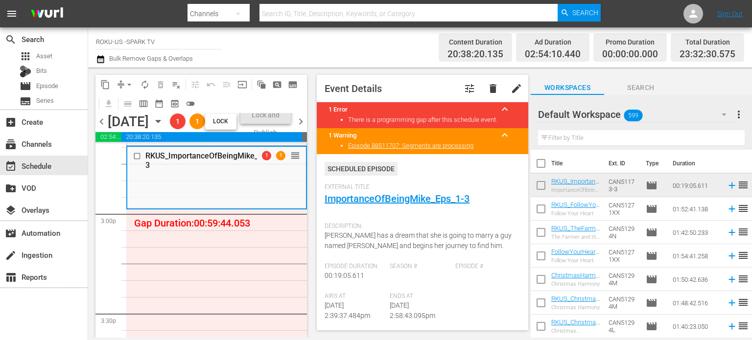
scroll to position [2925, 0]
click at [723, 113] on icon "button" at bounding box center [724, 115] width 12 height 12
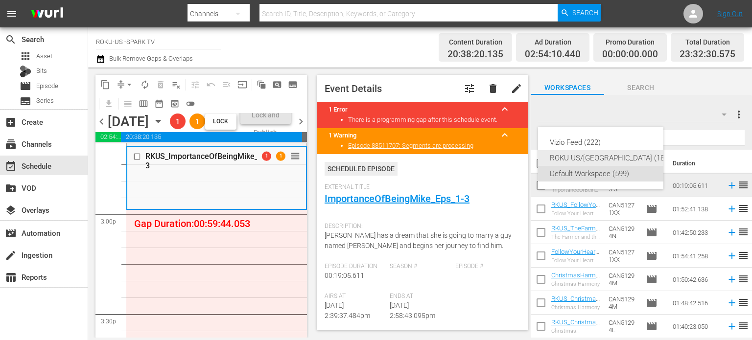
click at [589, 156] on div "ROKU US/CA (181)" at bounding box center [610, 158] width 121 height 16
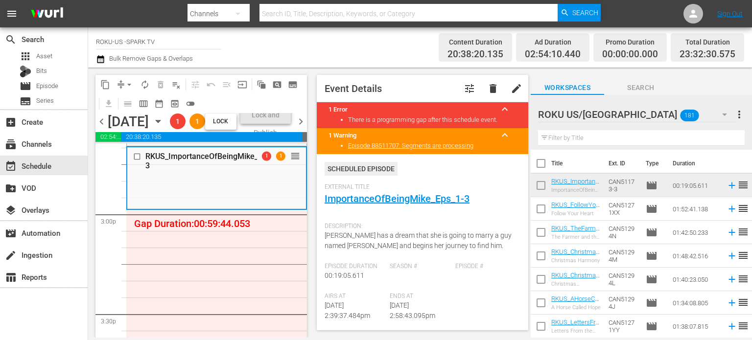
click at [587, 140] on input "text" at bounding box center [641, 138] width 207 height 16
type input "austen"
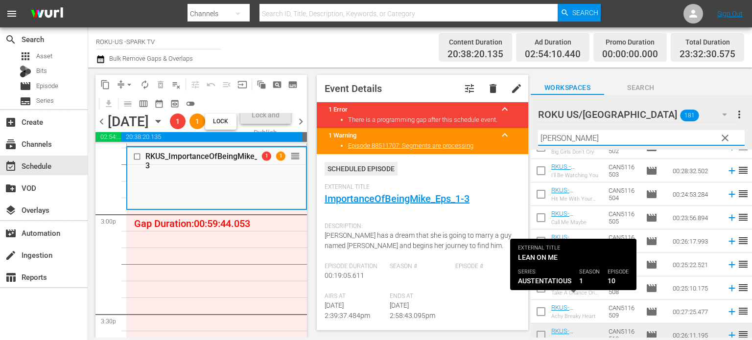
scroll to position [69, 0]
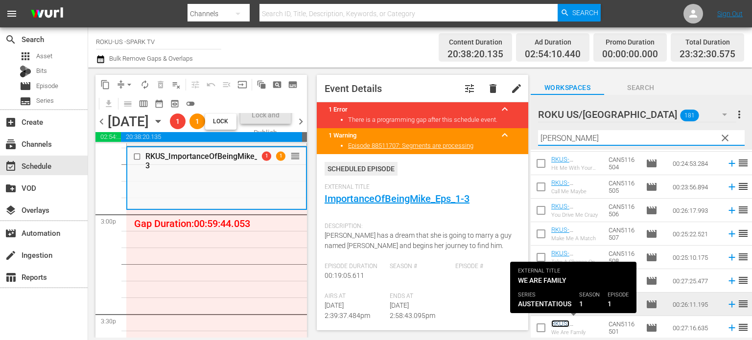
click at [559, 325] on link "RKUS- Austentatious101" at bounding box center [575, 327] width 49 height 15
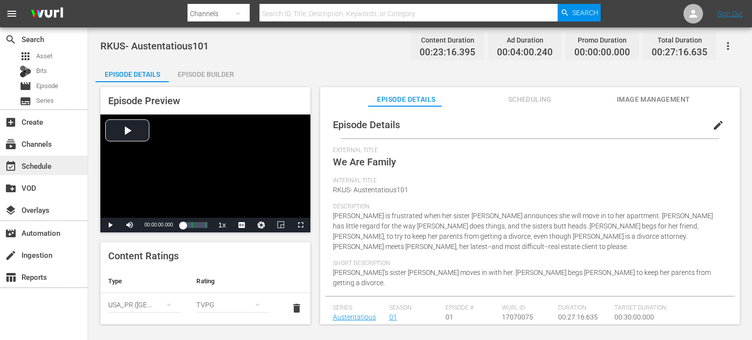
click at [42, 162] on div "event_available Schedule" at bounding box center [27, 164] width 55 height 9
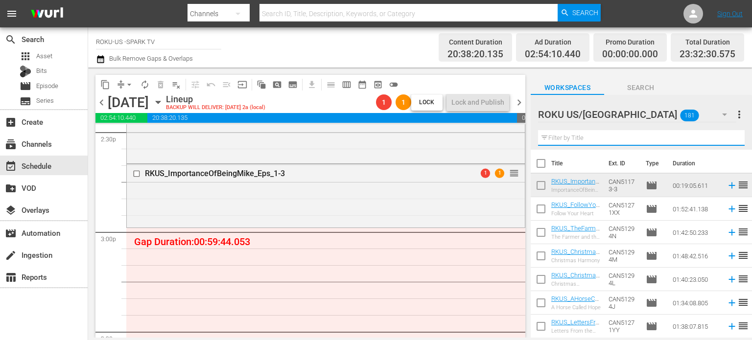
click at [581, 137] on input "text" at bounding box center [641, 138] width 207 height 16
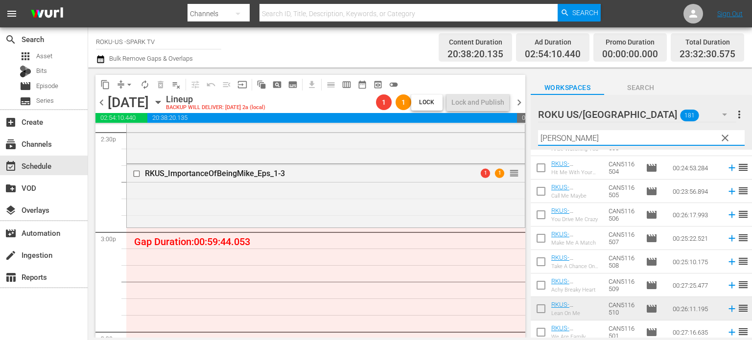
scroll to position [69, 0]
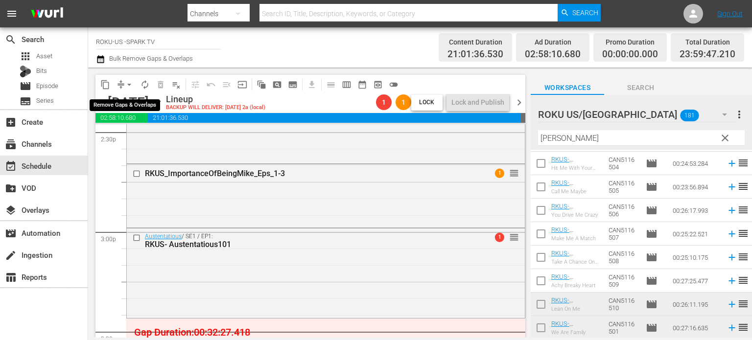
click at [123, 82] on button "arrow_drop_down" at bounding box center [129, 85] width 16 height 16
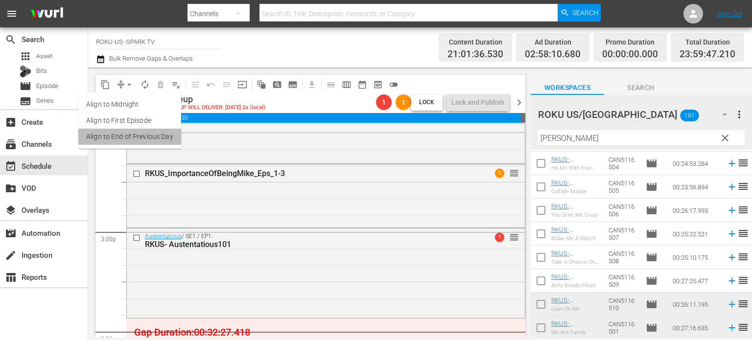
click at [143, 139] on li "Align to End of Previous Day" at bounding box center [129, 137] width 103 height 16
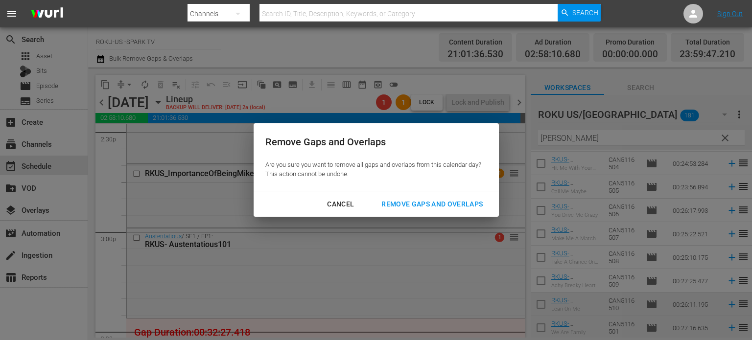
click at [460, 199] on div "Remove Gaps and Overlaps" at bounding box center [431, 204] width 117 height 12
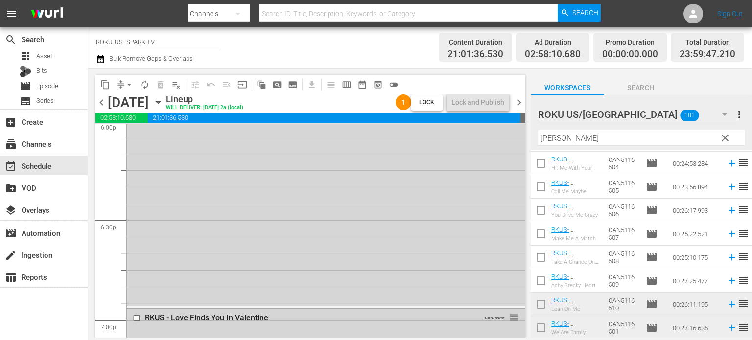
scroll to position [3600, 0]
click at [163, 103] on icon "button" at bounding box center [158, 102] width 11 height 11
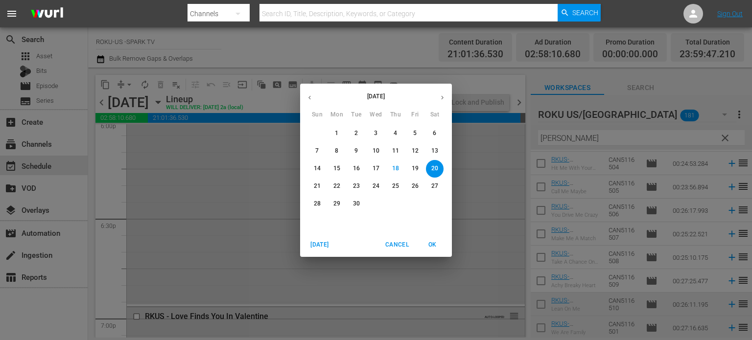
click at [313, 185] on span "21" at bounding box center [317, 186] width 18 height 8
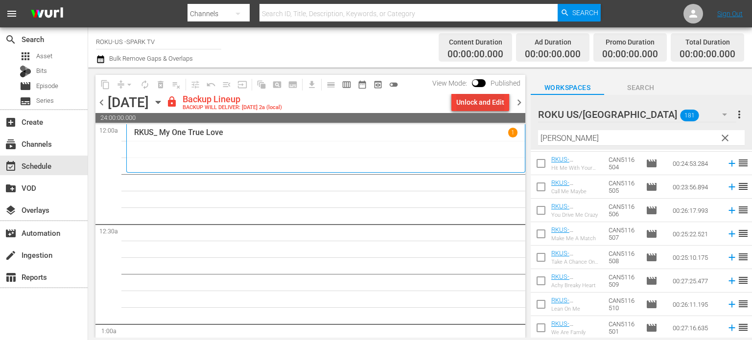
click at [473, 107] on div "Unlock and Edit" at bounding box center [480, 102] width 48 height 18
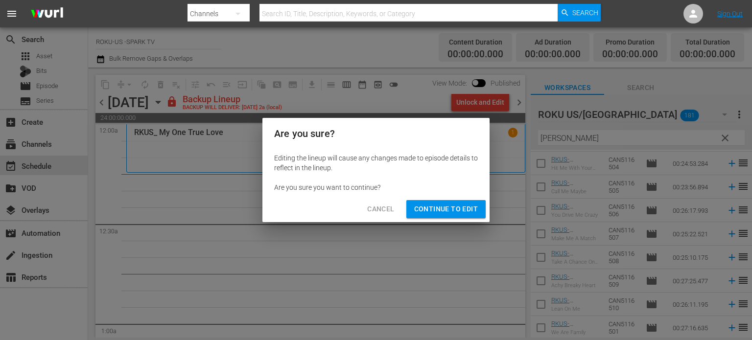
click at [443, 214] on span "Continue to Edit" at bounding box center [446, 209] width 64 height 12
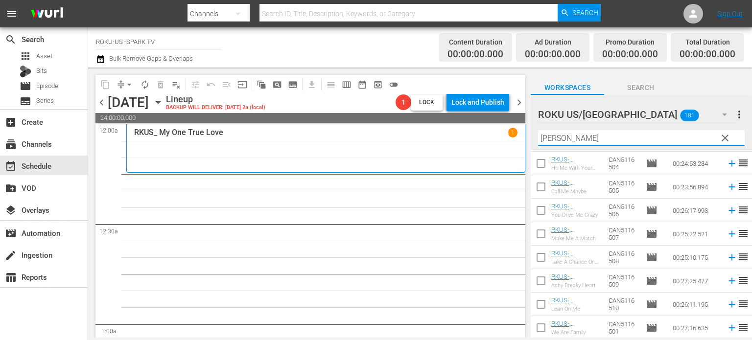
drag, startPoint x: 597, startPoint y: 140, endPoint x: 510, endPoint y: 139, distance: 87.6
click at [510, 139] on div "content_copy compress arrow_drop_down autorenew_outlined delete_forever_outline…" at bounding box center [420, 203] width 664 height 270
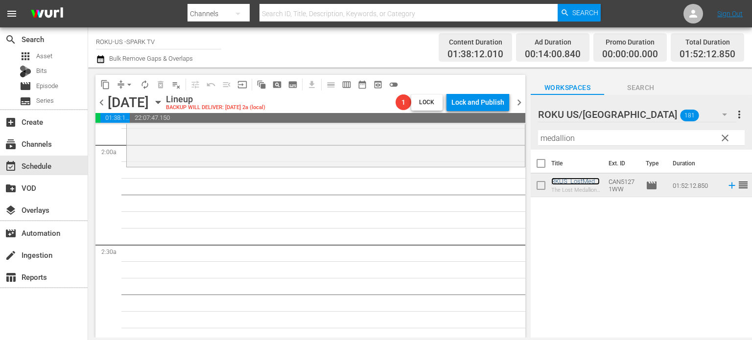
scroll to position [343, 0]
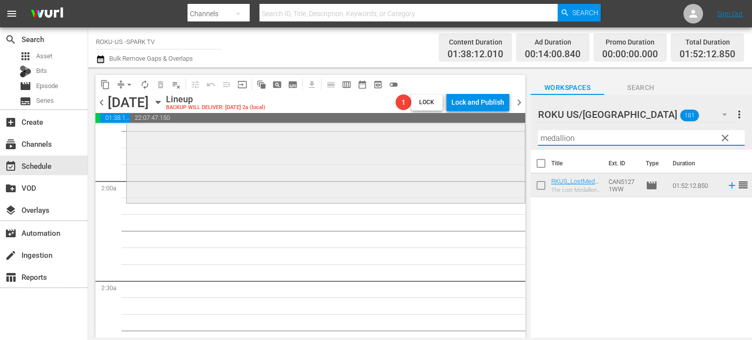
drag, startPoint x: 573, startPoint y: 138, endPoint x: 489, endPoint y: 138, distance: 83.7
click at [489, 138] on div "content_copy compress arrow_drop_down autorenew_outlined delete_forever_outline…" at bounding box center [420, 203] width 664 height 270
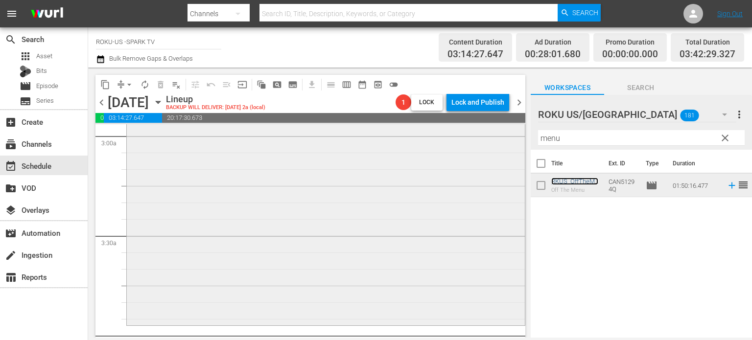
scroll to position [734, 0]
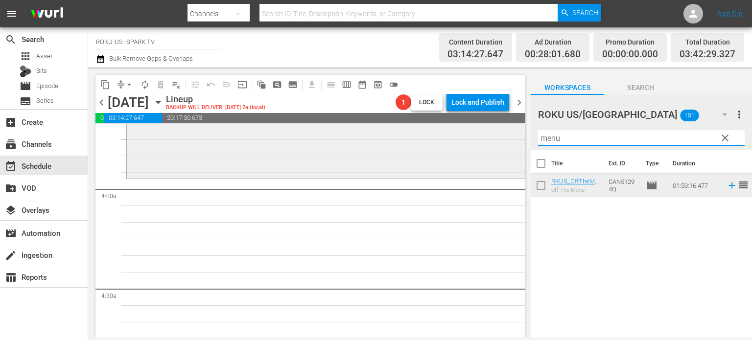
drag, startPoint x: 577, startPoint y: 138, endPoint x: 498, endPoint y: 140, distance: 78.8
click at [498, 140] on div "content_copy compress arrow_drop_down autorenew_outlined delete_forever_outline…" at bounding box center [420, 203] width 664 height 270
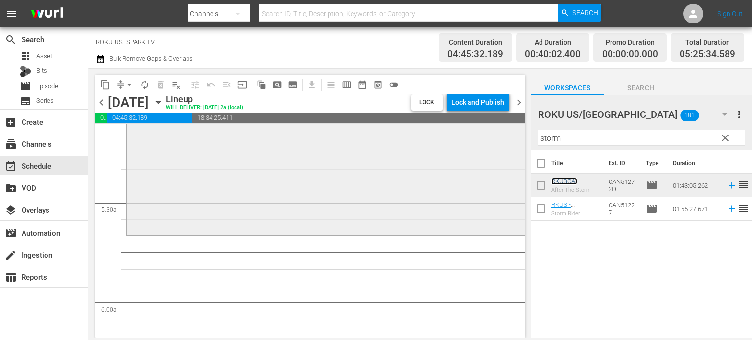
scroll to position [1077, 0]
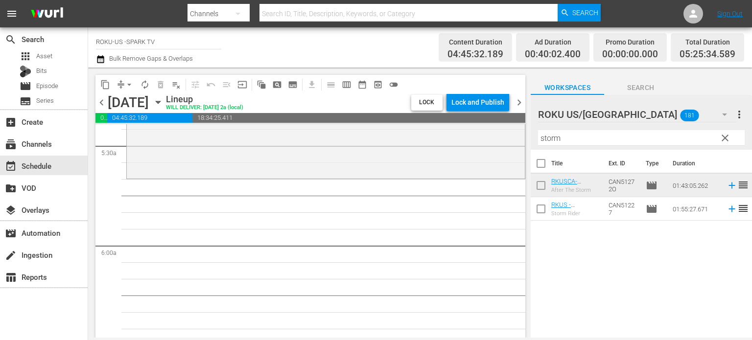
drag, startPoint x: 571, startPoint y: 138, endPoint x: 540, endPoint y: 140, distance: 31.0
click at [564, 139] on input "storm" at bounding box center [641, 138] width 207 height 16
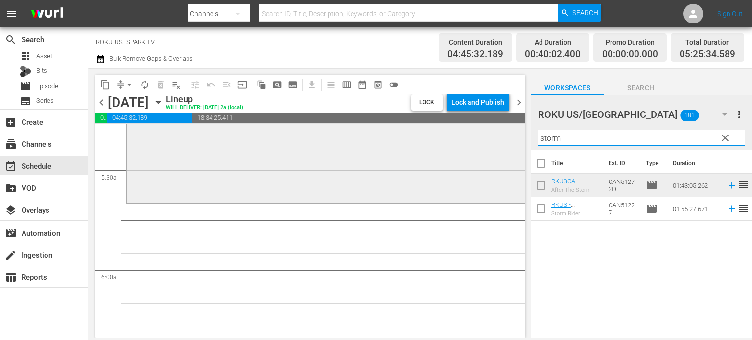
scroll to position [1037, 0]
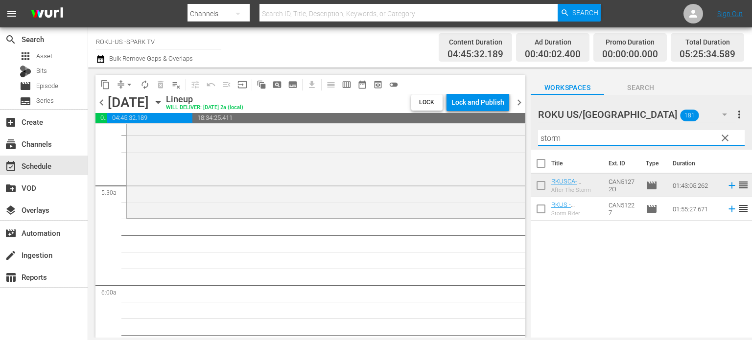
drag, startPoint x: 570, startPoint y: 138, endPoint x: 530, endPoint y: 136, distance: 39.7
click at [531, 136] on div "ROKU US/CA 181 ROKU US/CA more_vert clear Filter by Title storm" at bounding box center [641, 122] width 221 height 55
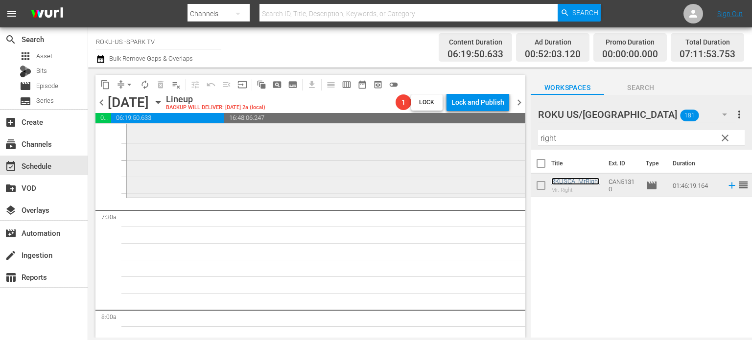
scroll to position [1429, 0]
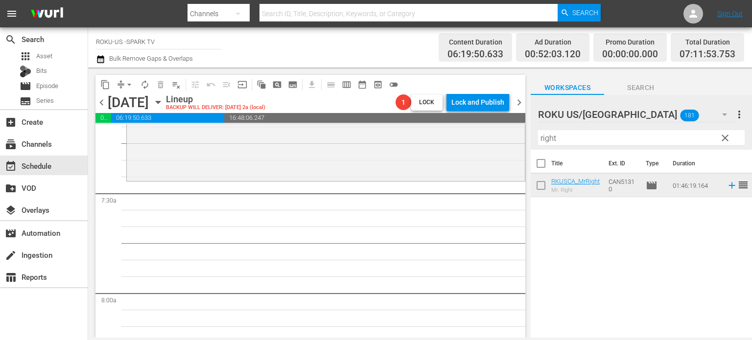
drag, startPoint x: 573, startPoint y: 140, endPoint x: 536, endPoint y: 140, distance: 36.2
click at [561, 140] on input "right" at bounding box center [641, 138] width 207 height 16
drag, startPoint x: 536, startPoint y: 140, endPoint x: 529, endPoint y: 140, distance: 7.8
click at [529, 140] on div "content_copy compress arrow_drop_down autorenew_outlined delete_forever_outline…" at bounding box center [420, 203] width 664 height 270
click at [529, 140] on div "content_copy compress arrow_drop_down autorenew_outlined delete_forever_outline…" at bounding box center [309, 203] width 442 height 270
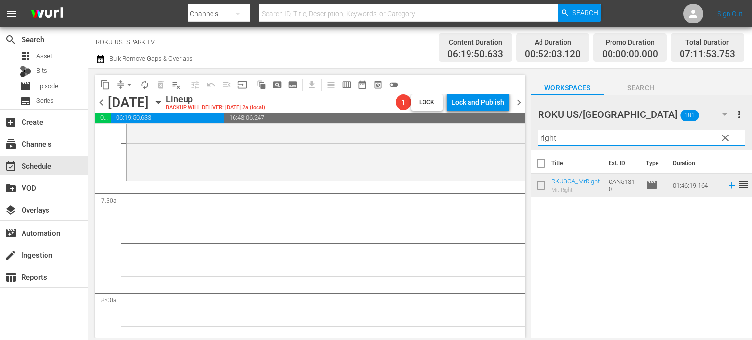
click at [559, 136] on input "right" at bounding box center [641, 138] width 207 height 16
drag, startPoint x: 523, startPoint y: 135, endPoint x: 516, endPoint y: 135, distance: 6.9
click at [516, 135] on div "content_copy compress arrow_drop_down autorenew_outlined delete_forever_outline…" at bounding box center [420, 203] width 664 height 270
click at [564, 140] on input "right" at bounding box center [641, 138] width 207 height 16
drag, startPoint x: 564, startPoint y: 139, endPoint x: 524, endPoint y: 139, distance: 40.1
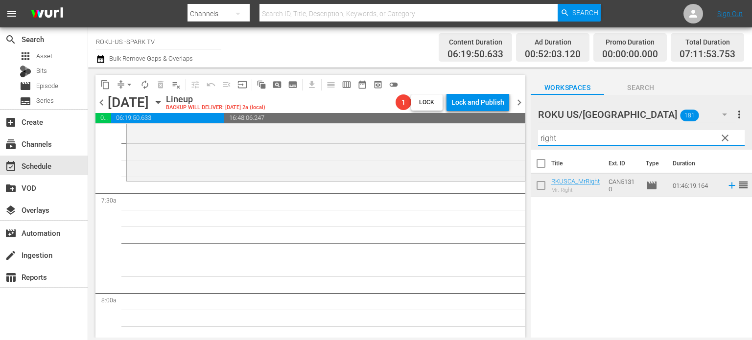
click at [524, 139] on div "content_copy compress arrow_drop_down autorenew_outlined delete_forever_outline…" at bounding box center [420, 203] width 664 height 270
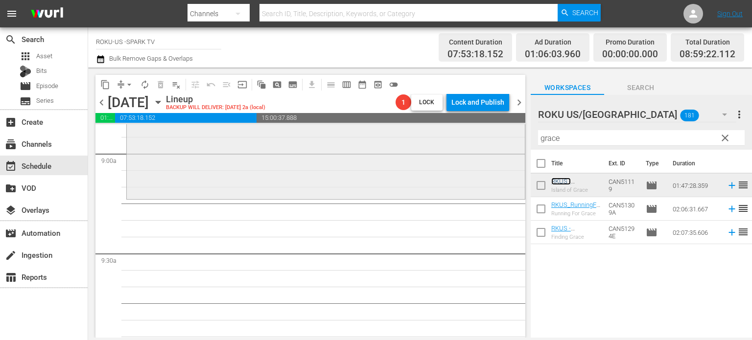
scroll to position [1771, 0]
drag, startPoint x: 567, startPoint y: 138, endPoint x: 529, endPoint y: 141, distance: 38.8
click at [529, 141] on div "content_copy compress arrow_drop_down autorenew_outlined delete_forever_outline…" at bounding box center [420, 203] width 664 height 270
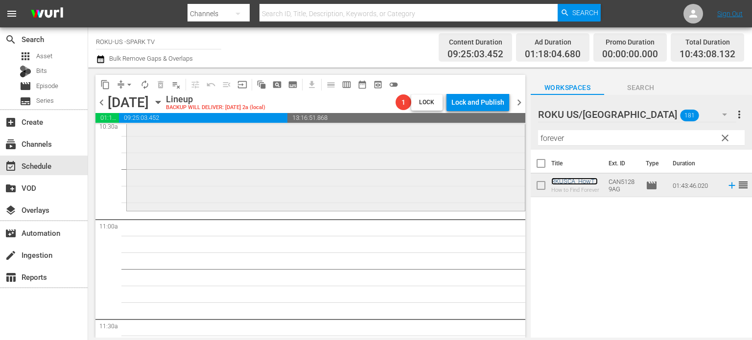
scroll to position [2114, 0]
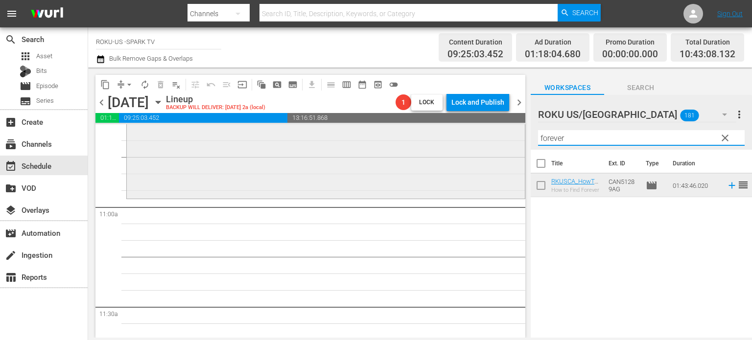
drag, startPoint x: 579, startPoint y: 136, endPoint x: 482, endPoint y: 137, distance: 97.4
click at [481, 138] on div "content_copy compress arrow_drop_down autorenew_outlined delete_forever_outline…" at bounding box center [420, 203] width 664 height 270
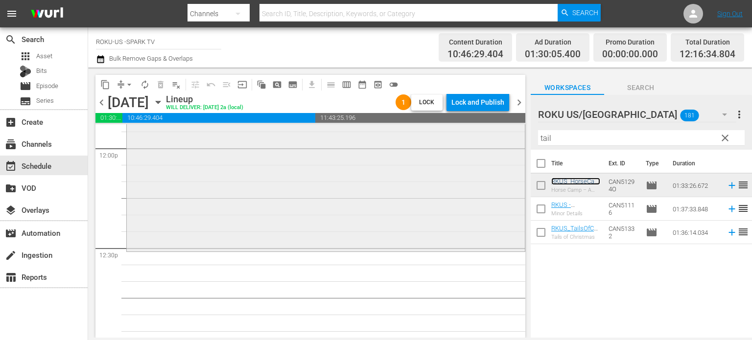
scroll to position [2359, 0]
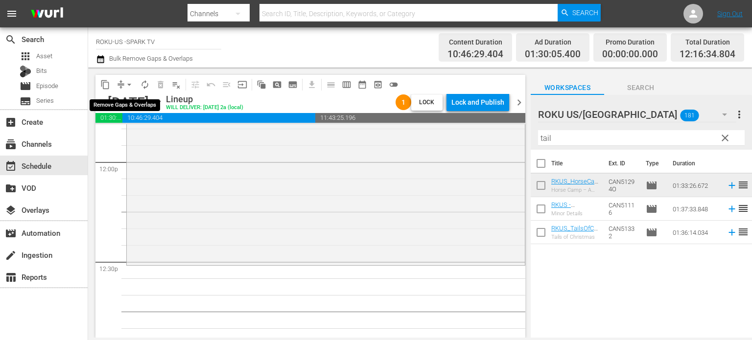
click at [132, 85] on span "arrow_drop_down" at bounding box center [129, 85] width 10 height 10
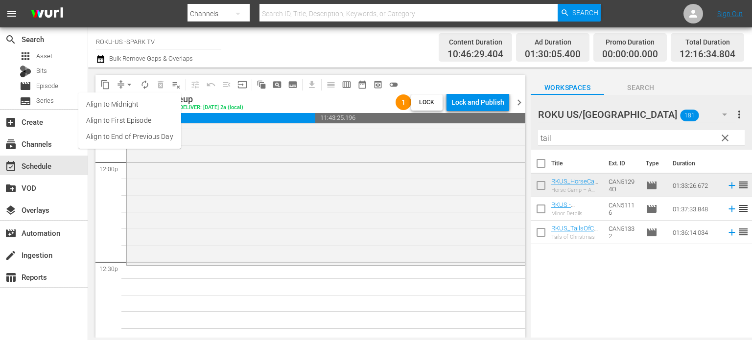
click at [166, 139] on li "Align to End of Previous Day" at bounding box center [129, 137] width 103 height 16
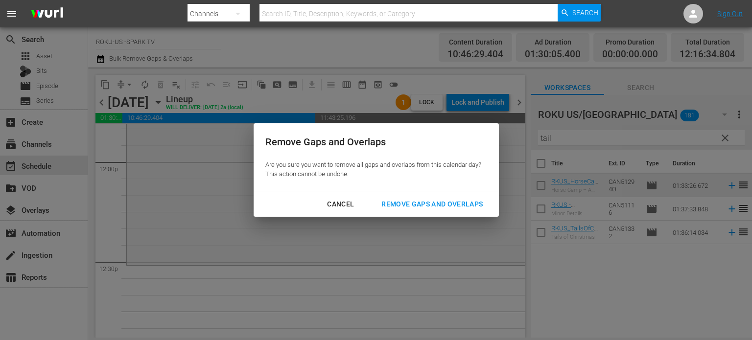
click at [425, 202] on div "Remove Gaps and Overlaps" at bounding box center [431, 204] width 117 height 12
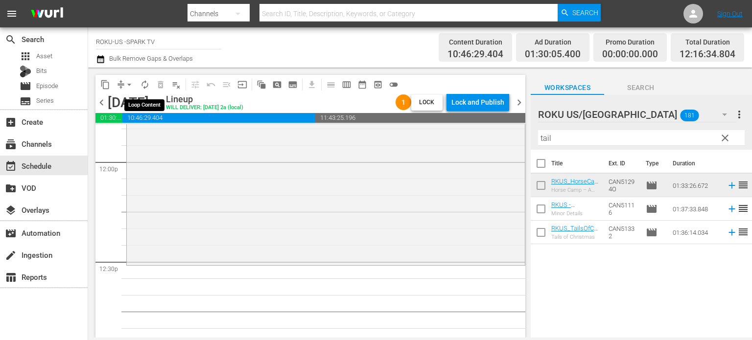
click at [144, 85] on span "autorenew_outlined" at bounding box center [145, 85] width 10 height 10
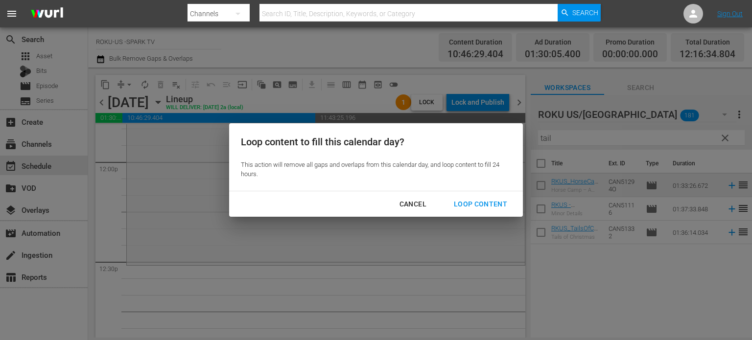
click at [490, 204] on div "Loop Content" at bounding box center [480, 204] width 69 height 12
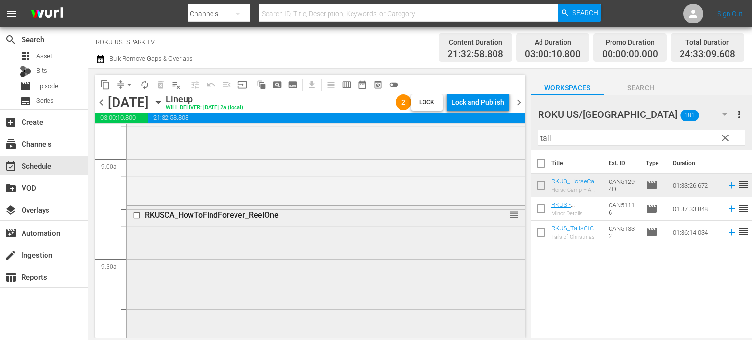
scroll to position [1752, 0]
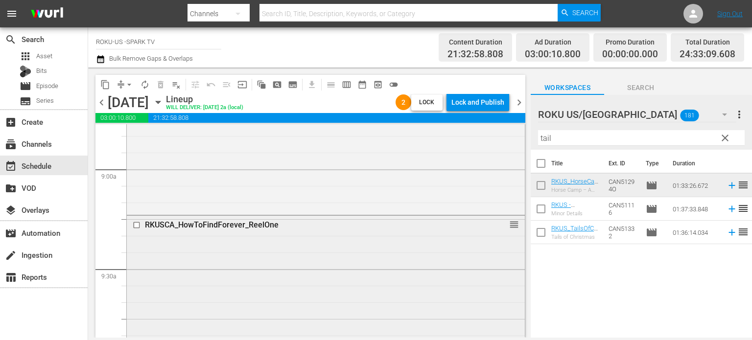
click at [136, 225] on input "checkbox" at bounding box center [138, 225] width 10 height 8
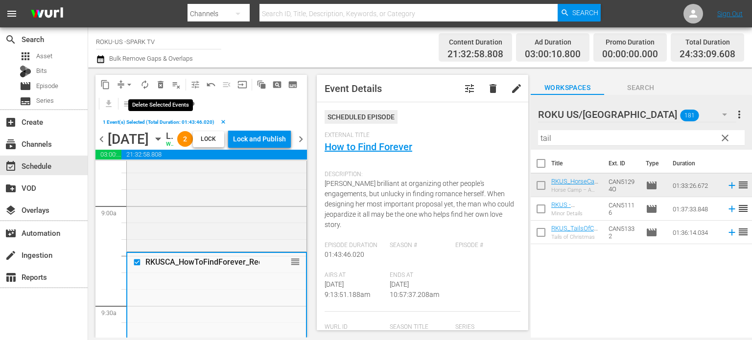
click at [166, 83] on button "delete_forever_outlined" at bounding box center [161, 85] width 16 height 16
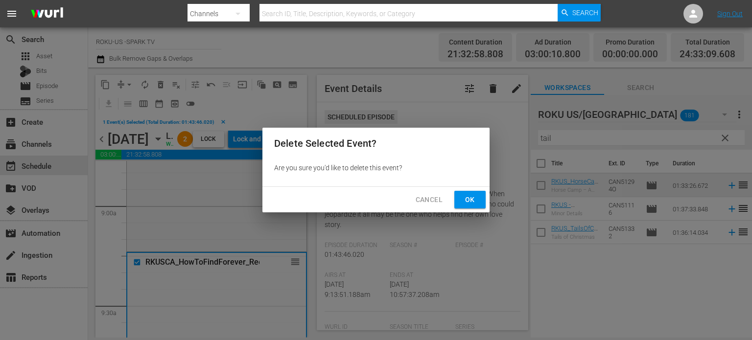
click at [468, 203] on span "Ok" at bounding box center [470, 200] width 16 height 12
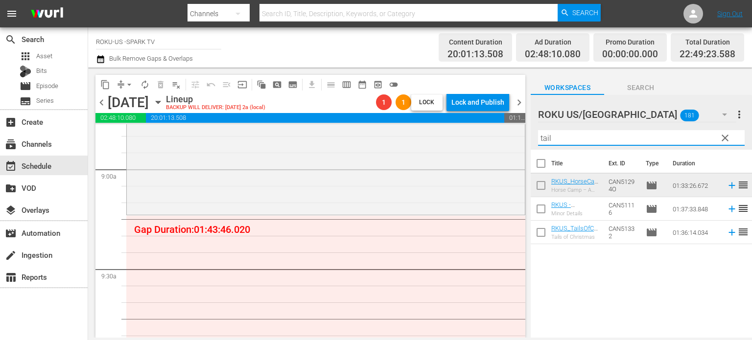
drag, startPoint x: 569, startPoint y: 138, endPoint x: 529, endPoint y: 137, distance: 40.1
click at [529, 137] on div "content_copy compress arrow_drop_down autorenew_outlined delete_forever_outline…" at bounding box center [420, 203] width 664 height 270
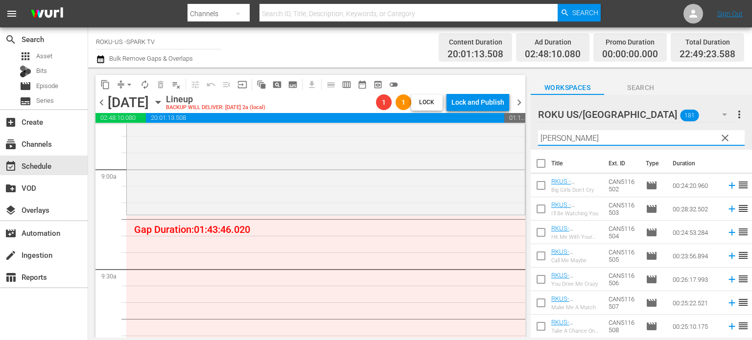
drag, startPoint x: 572, startPoint y: 140, endPoint x: 519, endPoint y: 140, distance: 53.4
click at [519, 140] on div "content_copy compress arrow_drop_down autorenew_outlined delete_forever_outline…" at bounding box center [420, 203] width 664 height 270
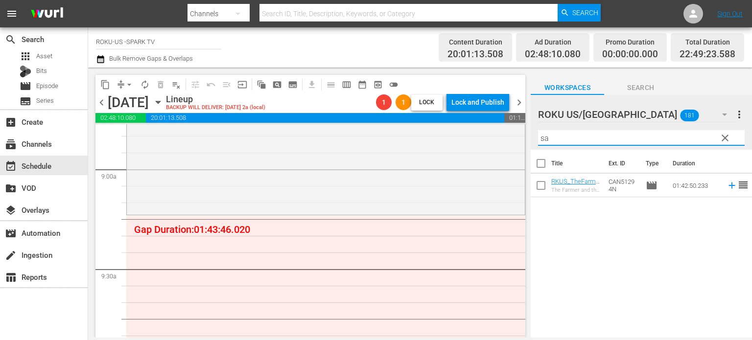
type input "s"
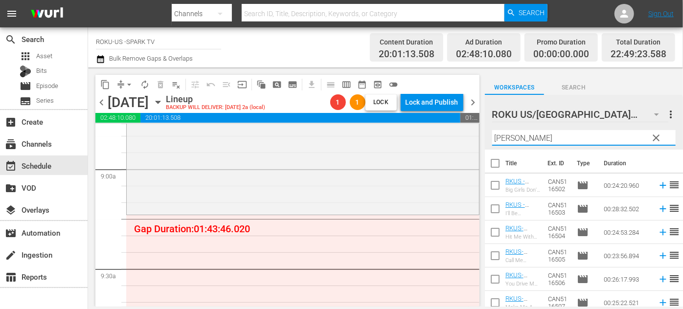
scroll to position [209, 0]
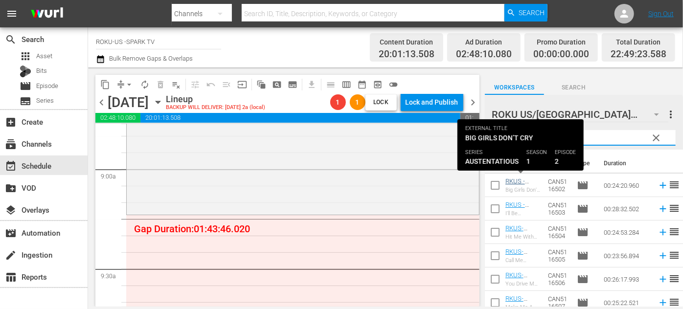
type input "Austen"
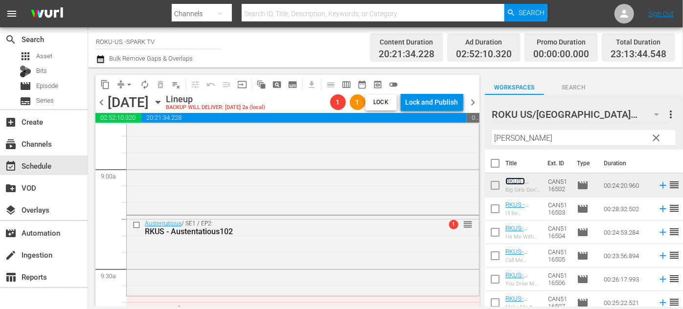
scroll to position [1886, 0]
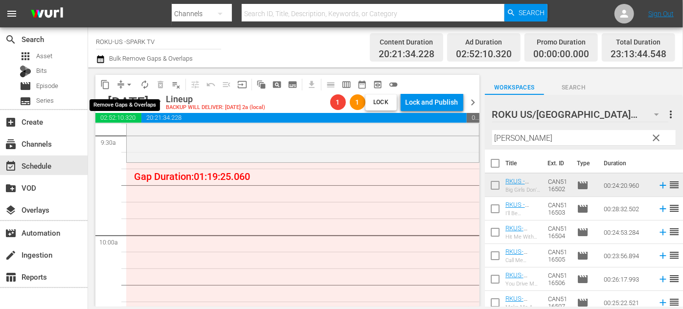
click at [132, 83] on span "arrow_drop_down" at bounding box center [129, 85] width 10 height 10
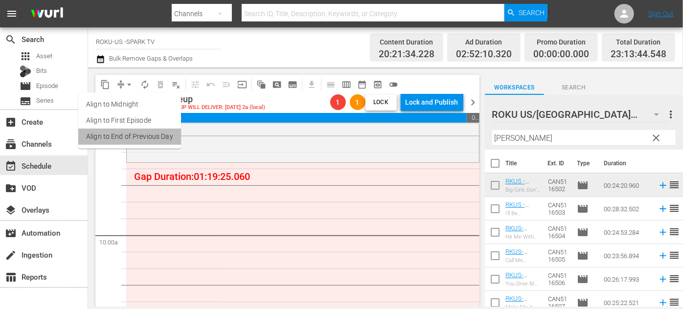
click at [153, 133] on li "Align to End of Previous Day" at bounding box center [129, 137] width 103 height 16
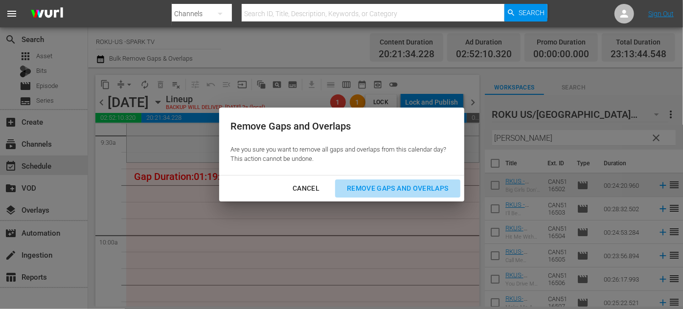
click at [401, 186] on div "Remove Gaps and Overlaps" at bounding box center [397, 189] width 117 height 12
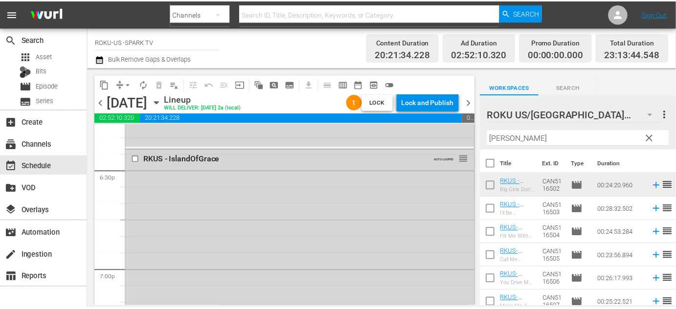
scroll to position [3621, 0]
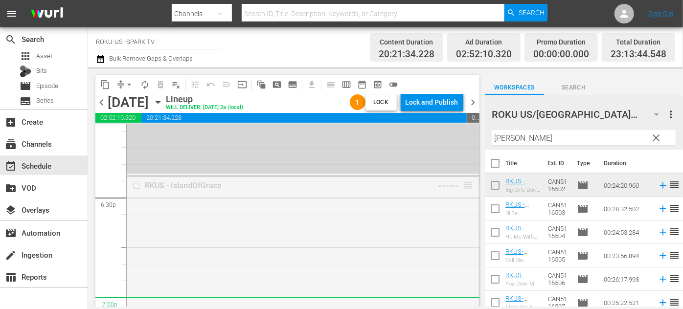
drag, startPoint x: 463, startPoint y: 183, endPoint x: 422, endPoint y: 298, distance: 122.6
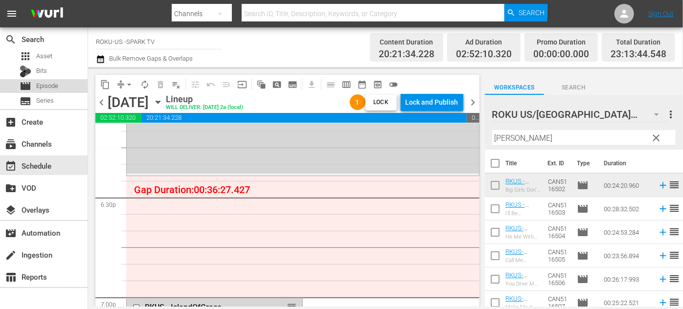
click at [67, 83] on div "movie Episode" at bounding box center [44, 86] width 88 height 14
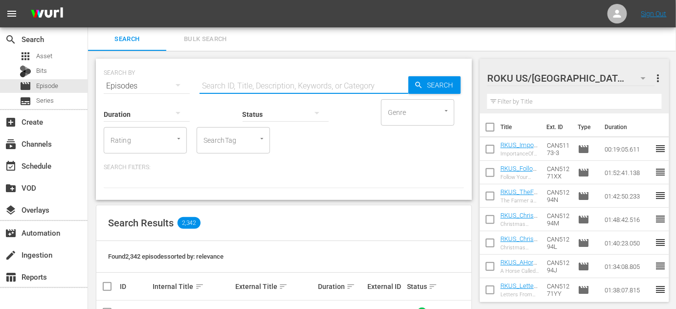
click at [253, 79] on input "text" at bounding box center [304, 85] width 209 height 23
type input "eps"
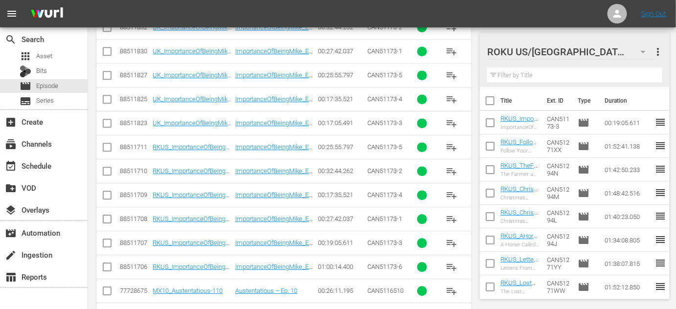
scroll to position [930, 0]
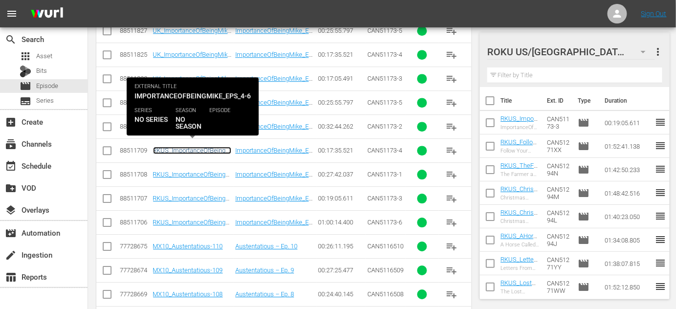
click at [190, 147] on link "RKUS_ImportanceOfBeingMike_Eps_4-6" at bounding box center [192, 154] width 78 height 15
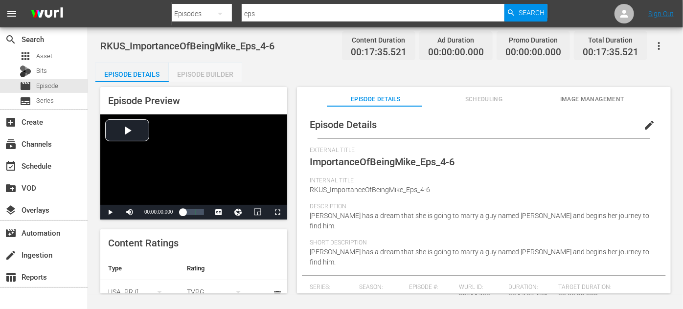
click at [203, 76] on div "Episode Builder" at bounding box center [205, 74] width 73 height 23
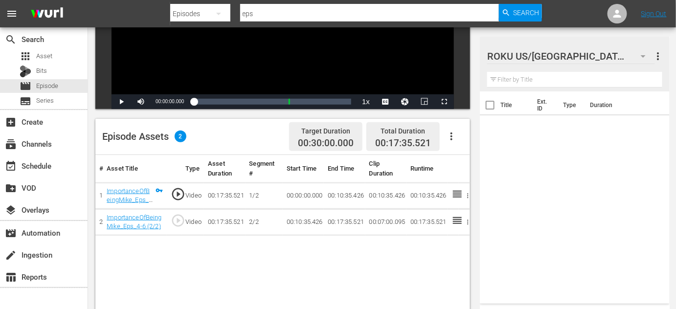
scroll to position [178, 0]
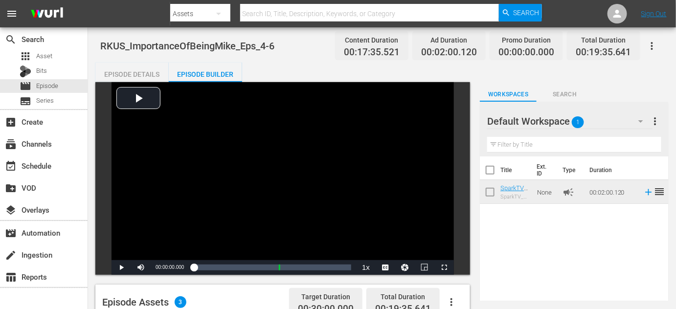
click at [653, 46] on icon "button" at bounding box center [652, 46] width 2 height 8
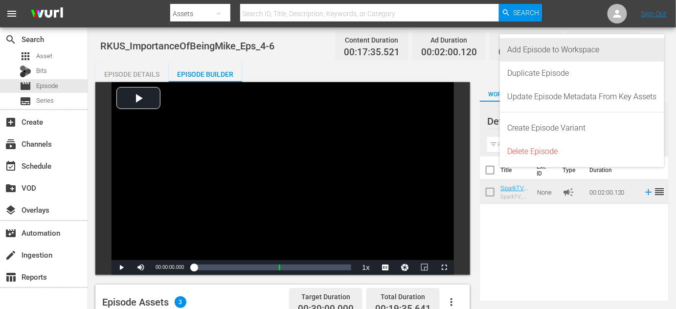
click at [566, 50] on div "Add Episode to Workspace" at bounding box center [582, 49] width 149 height 23
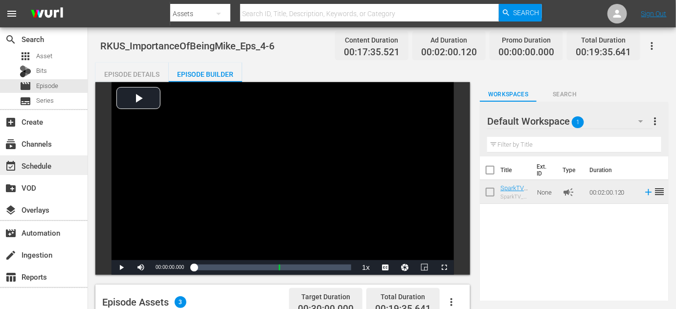
click at [32, 166] on div "event_available Schedule" at bounding box center [27, 164] width 55 height 9
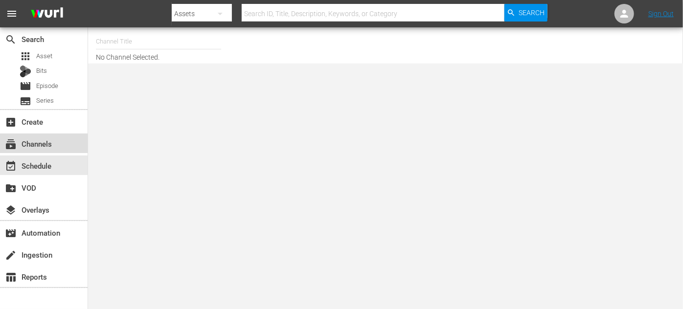
click at [51, 147] on div "subscriptions Channels" at bounding box center [27, 142] width 55 height 9
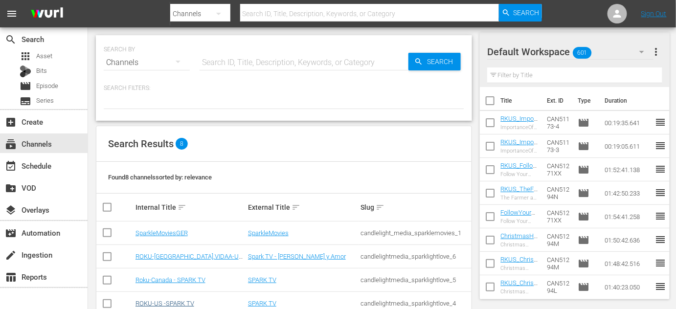
scroll to position [89, 0]
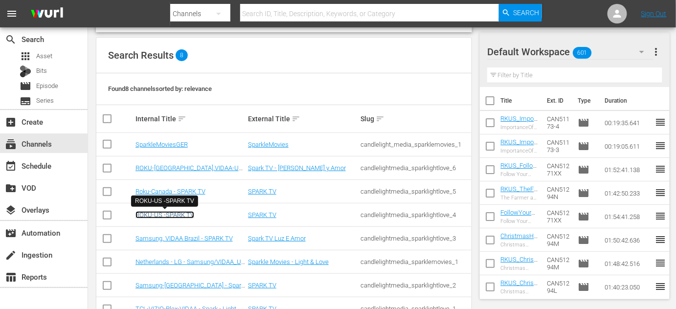
click at [158, 215] on link "ROKU-US -SPARK TV" at bounding box center [165, 214] width 59 height 7
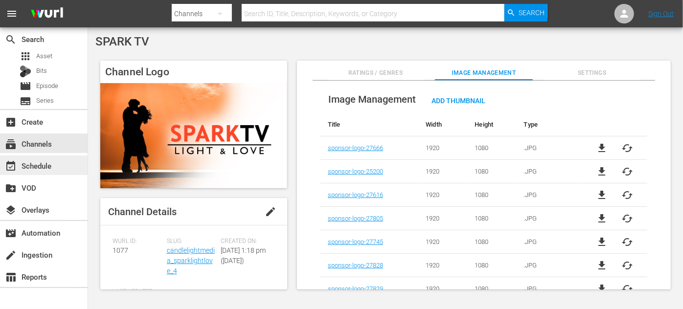
click at [36, 169] on div "event_available Schedule" at bounding box center [27, 164] width 55 height 9
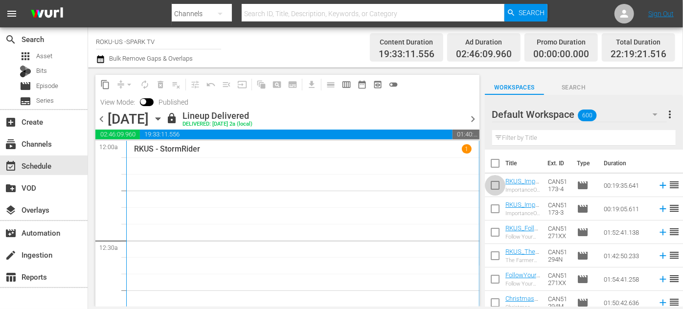
click at [496, 188] on input "checkbox" at bounding box center [495, 187] width 21 height 21
checkbox input "true"
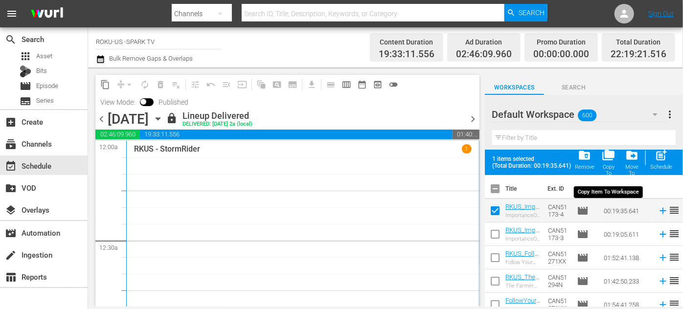
click at [609, 158] on span "folder_copy" at bounding box center [608, 155] width 13 height 13
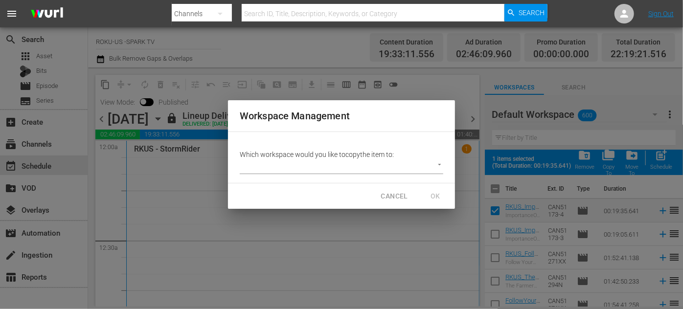
click at [436, 166] on body "menu Search By Channels Search ID, Title, Description, Keywords, or Category Se…" at bounding box center [341, 154] width 683 height 309
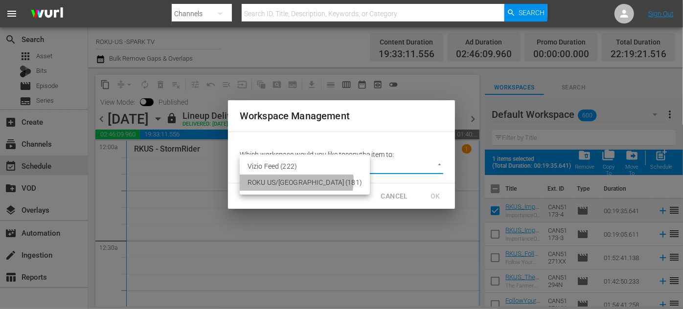
click at [296, 181] on li "ROKU US/CA (181)" at bounding box center [305, 183] width 130 height 16
type input "2211"
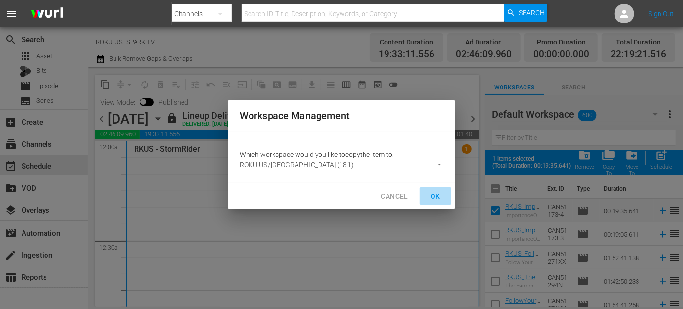
click at [437, 197] on span "OK" at bounding box center [436, 196] width 16 height 12
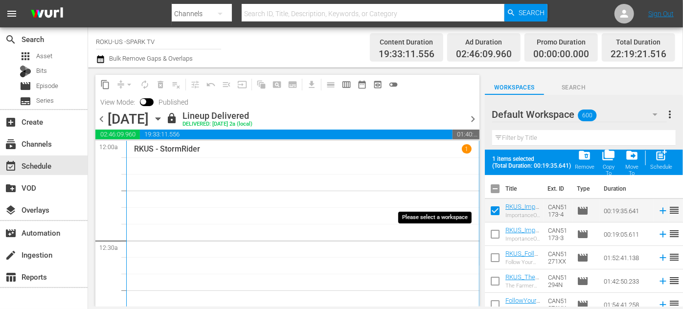
checkbox input "false"
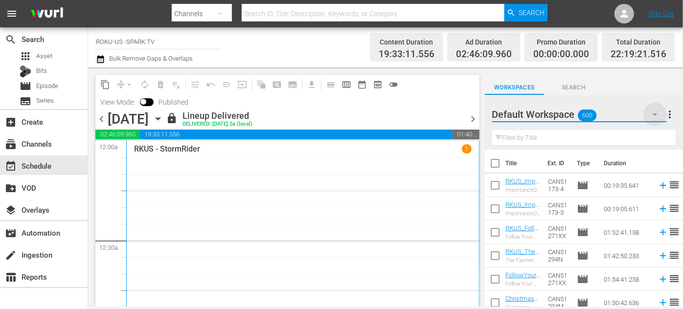
click at [656, 115] on icon "button" at bounding box center [655, 115] width 5 height 2
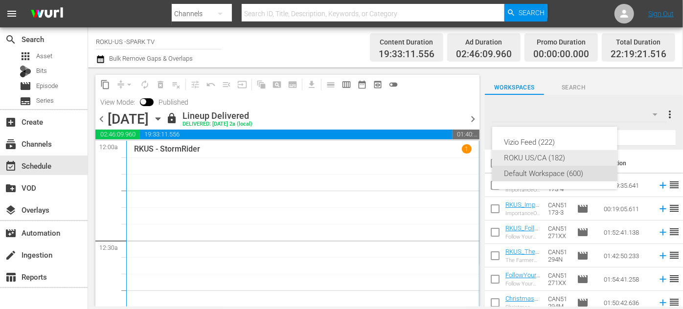
click at [558, 157] on div "ROKU US/CA (182)" at bounding box center [555, 158] width 102 height 16
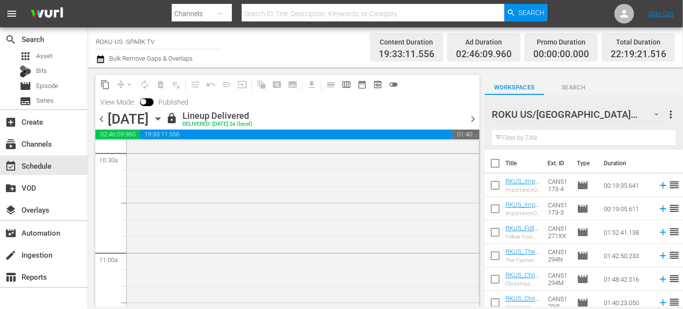
scroll to position [2091, 0]
click at [160, 119] on icon "button" at bounding box center [158, 119] width 4 height 2
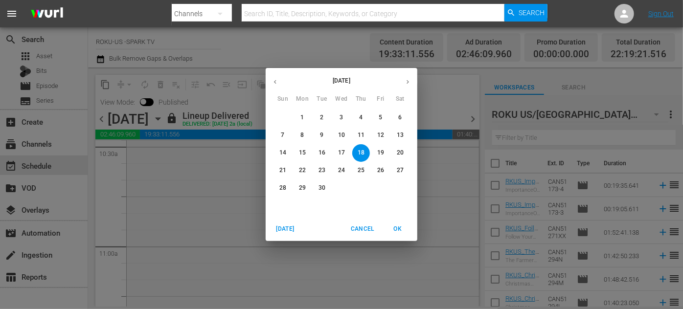
click at [281, 167] on p "21" at bounding box center [282, 170] width 7 height 8
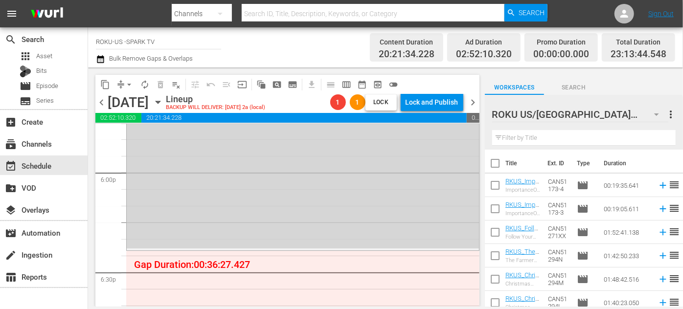
scroll to position [3498, 0]
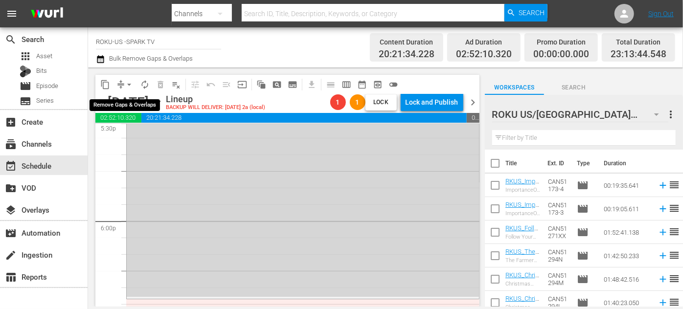
click at [129, 85] on span "arrow_drop_down" at bounding box center [129, 85] width 10 height 10
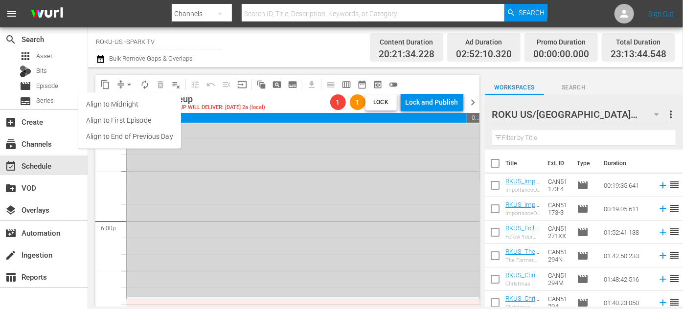
click at [149, 139] on li "Align to End of Previous Day" at bounding box center [129, 137] width 103 height 16
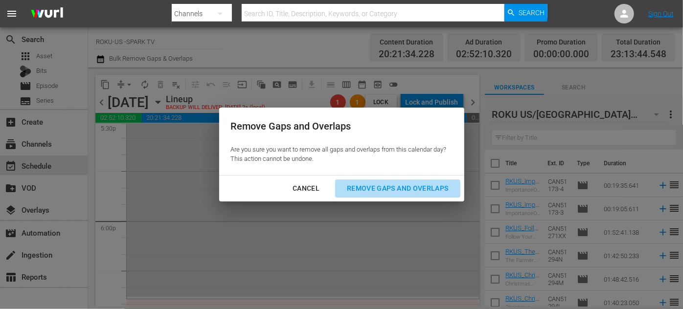
click at [375, 186] on div "Remove Gaps and Overlaps" at bounding box center [397, 189] width 117 height 12
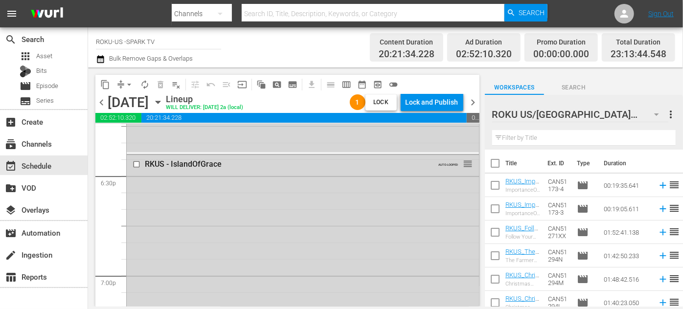
scroll to position [3631, 0]
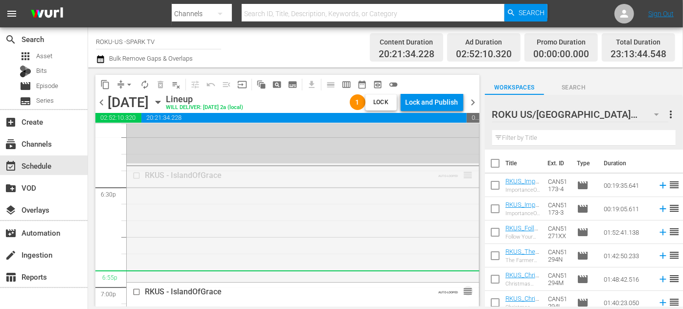
drag, startPoint x: 462, startPoint y: 175, endPoint x: 440, endPoint y: 275, distance: 102.7
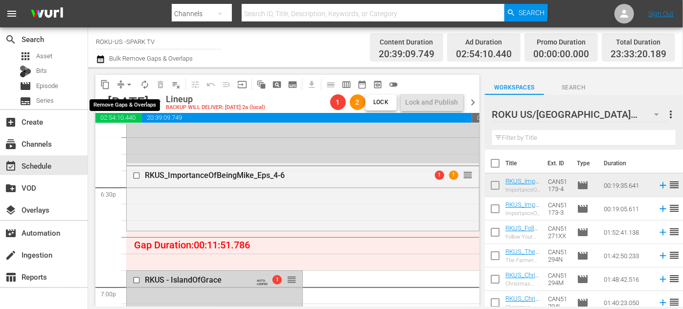
click at [129, 84] on span "arrow_drop_down" at bounding box center [129, 85] width 10 height 10
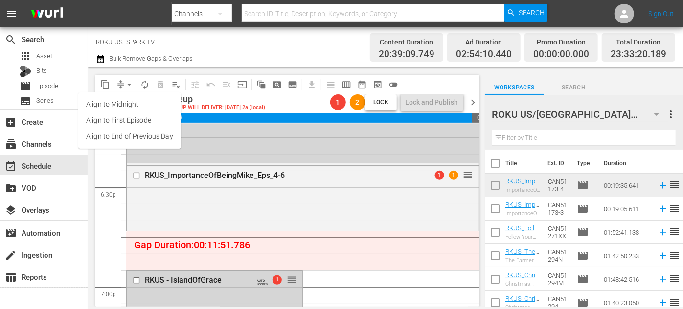
click at [149, 136] on li "Align to End of Previous Day" at bounding box center [129, 137] width 103 height 16
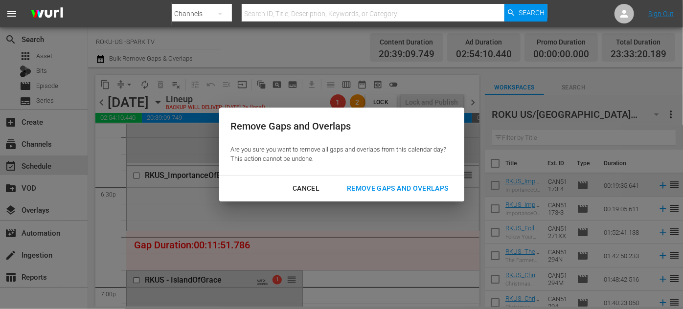
click at [371, 188] on div "Remove Gaps and Overlaps" at bounding box center [397, 189] width 117 height 12
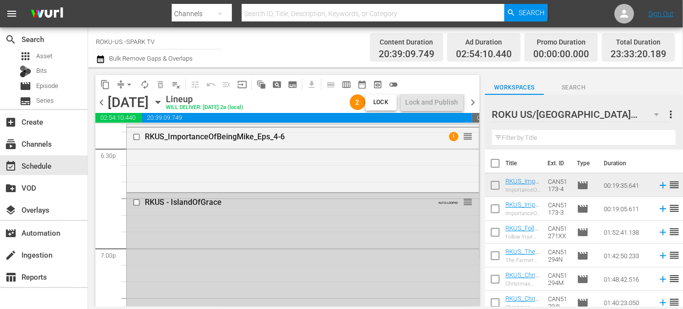
scroll to position [3649, 0]
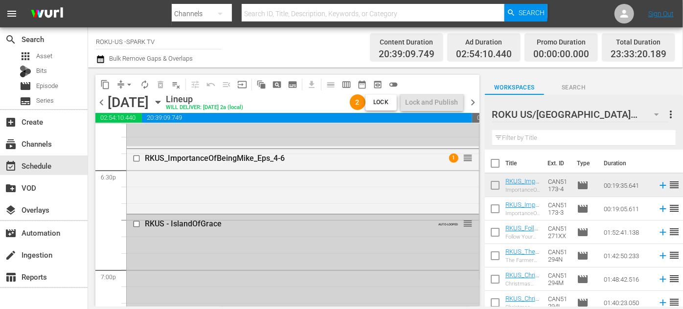
click at [276, 223] on div "RKUS - IslandOfGrace" at bounding box center [286, 223] width 282 height 9
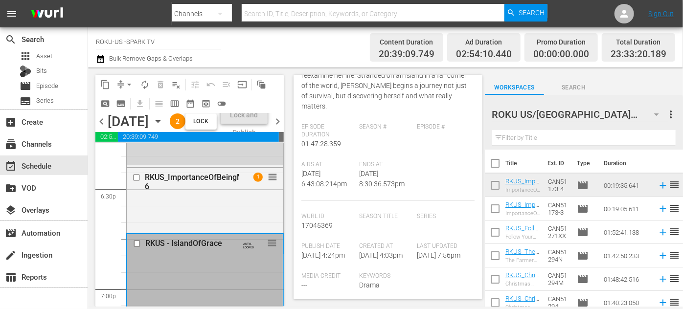
scroll to position [178, 0]
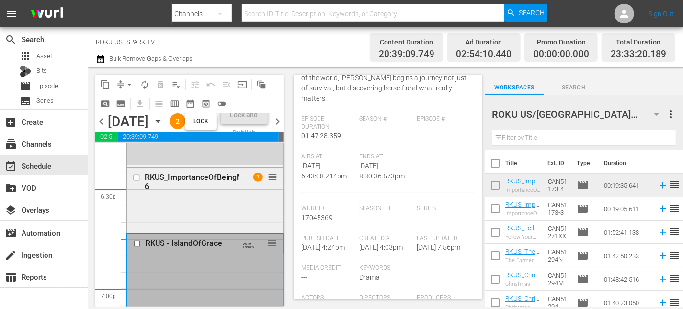
click at [192, 229] on div "RKUS_ImportanceOfBeingMike_Eps_4-6 1 reorder" at bounding box center [205, 199] width 157 height 62
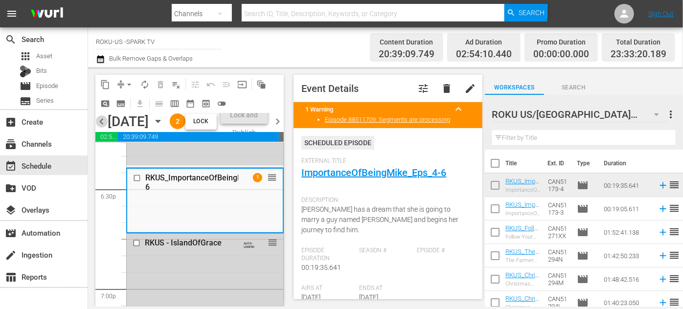
click at [101, 128] on span "chevron_left" at bounding box center [101, 122] width 12 height 12
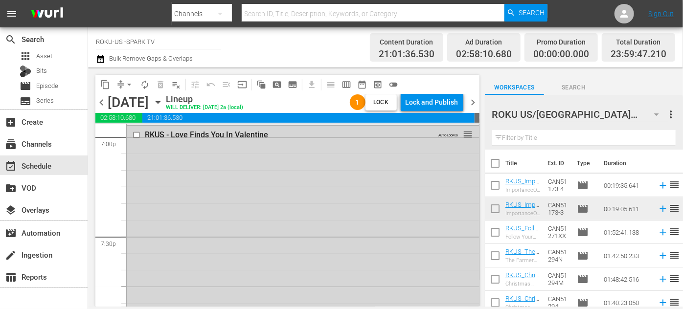
scroll to position [3665, 0]
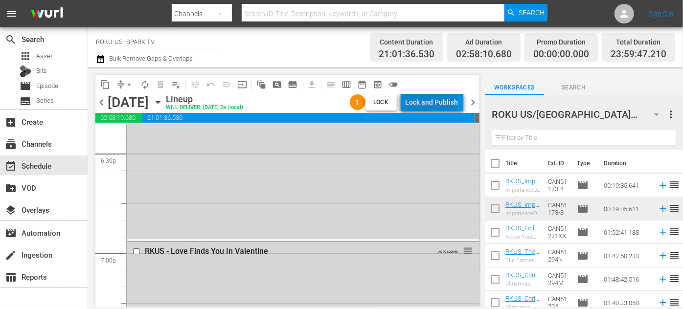
click at [431, 104] on div "Lock and Publish" at bounding box center [432, 102] width 53 height 18
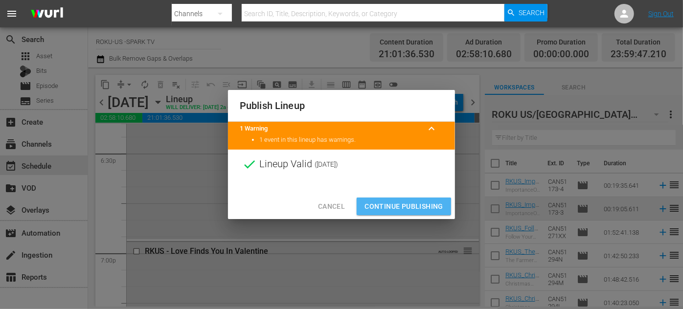
click at [396, 207] on span "Continue Publishing" at bounding box center [404, 207] width 79 height 12
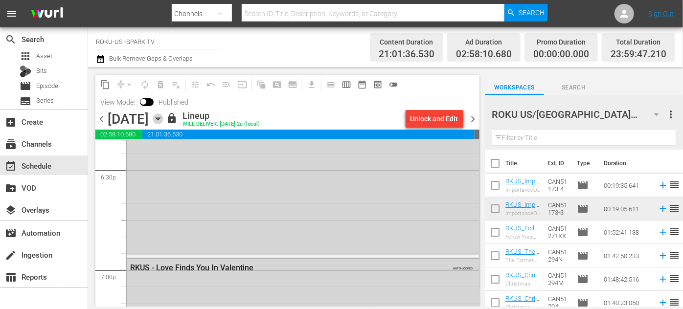
click at [163, 117] on icon "button" at bounding box center [158, 119] width 11 height 11
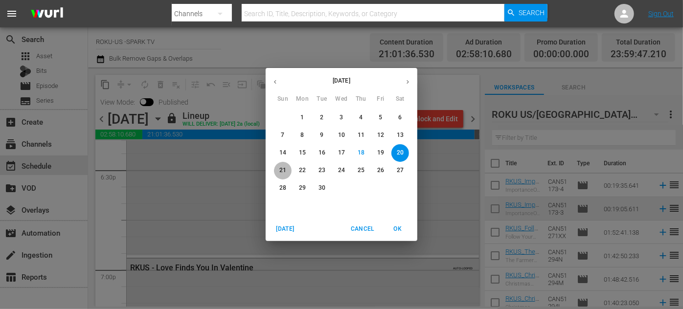
click at [286, 169] on p "21" at bounding box center [282, 170] width 7 height 8
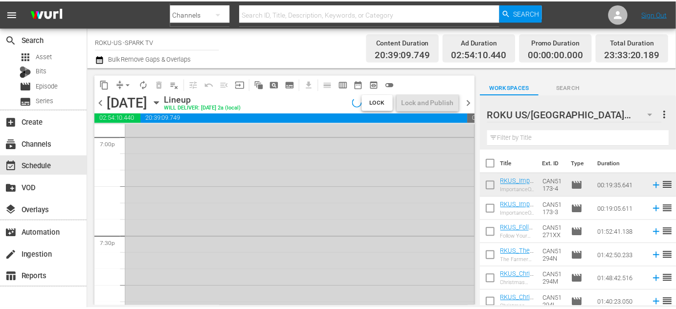
scroll to position [3649, 0]
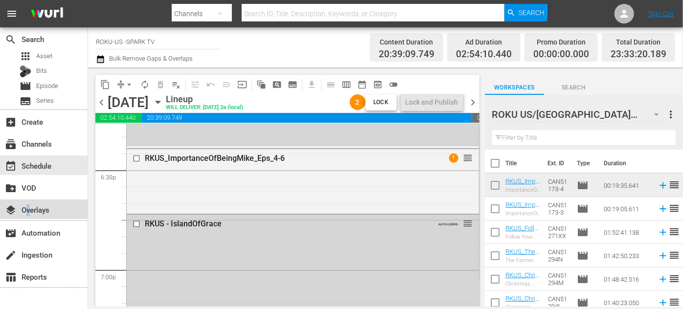
click at [28, 206] on div "layers Overlays" at bounding box center [27, 208] width 55 height 9
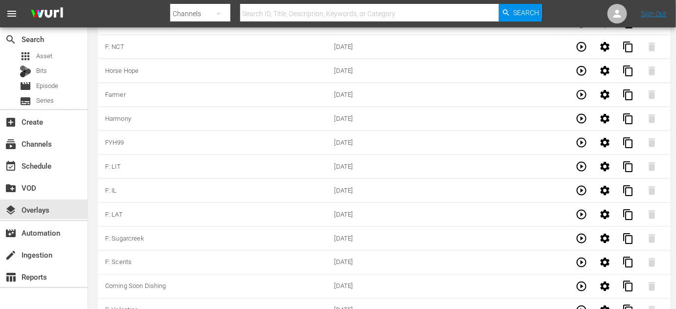
scroll to position [2857, 0]
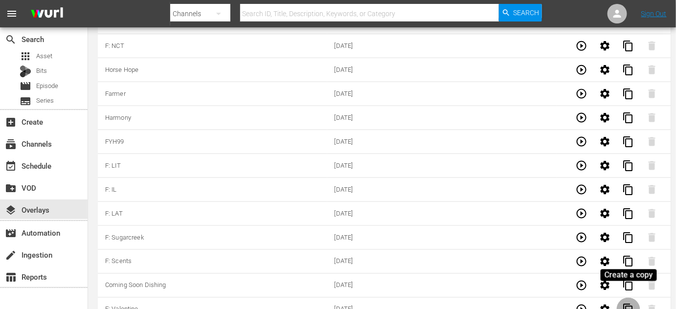
click at [629, 304] on span "content_copy" at bounding box center [629, 310] width 12 height 12
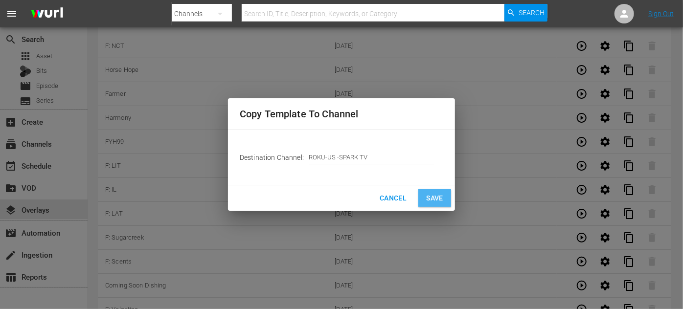
click at [431, 202] on span "Save" at bounding box center [434, 198] width 17 height 12
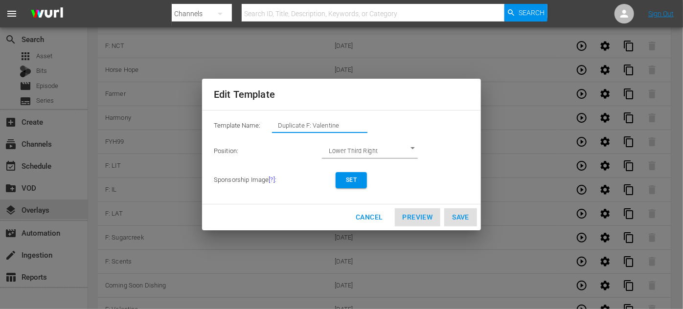
drag, startPoint x: 349, startPoint y: 128, endPoint x: 226, endPoint y: 134, distance: 123.5
click at [222, 130] on div "Template Name: Duplicate F: Valentine" at bounding box center [342, 128] width 256 height 20
type input "F: P&P"
click at [350, 182] on span "Set" at bounding box center [352, 180] width 16 height 10
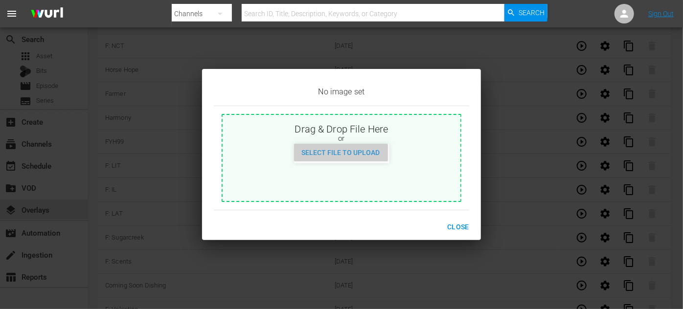
click at [345, 157] on span "Select File to Upload" at bounding box center [341, 153] width 94 height 8
type input "C:\fakepath\PrideAndPrejudice_EN-Feature-Saturday.jpg"
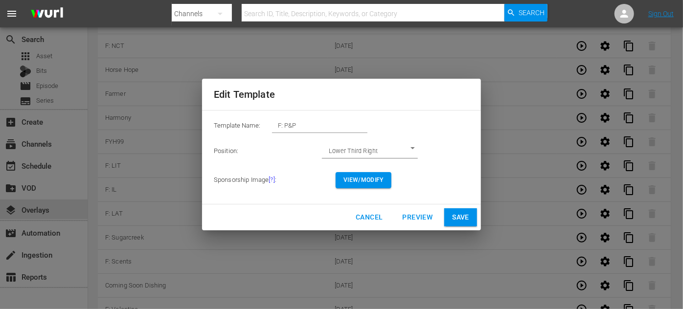
click at [460, 217] on span "Save" at bounding box center [460, 217] width 17 height 12
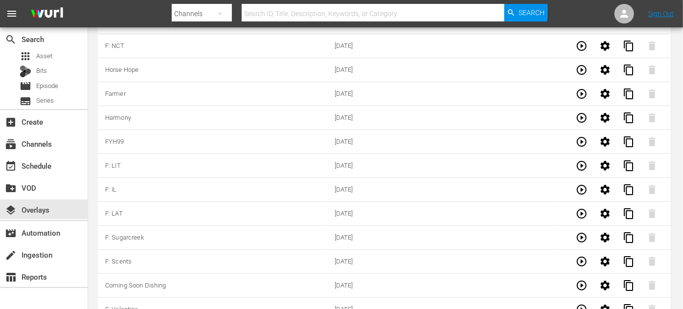
type input "Duplicate F: Valentine"
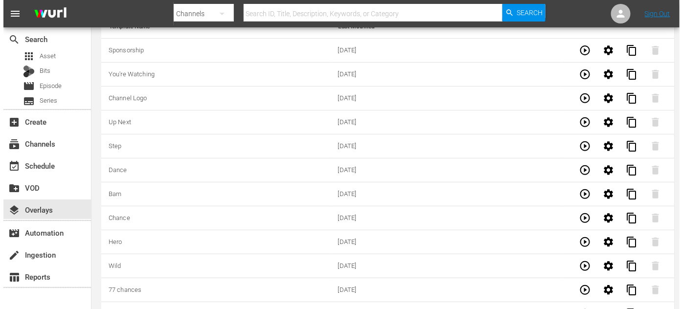
scroll to position [0, 0]
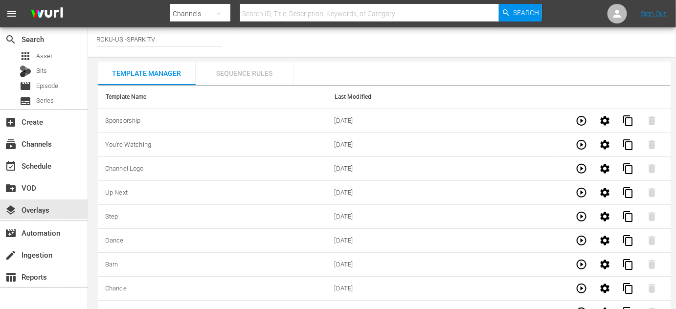
click at [271, 73] on div "Sequence Rules" at bounding box center [245, 73] width 98 height 23
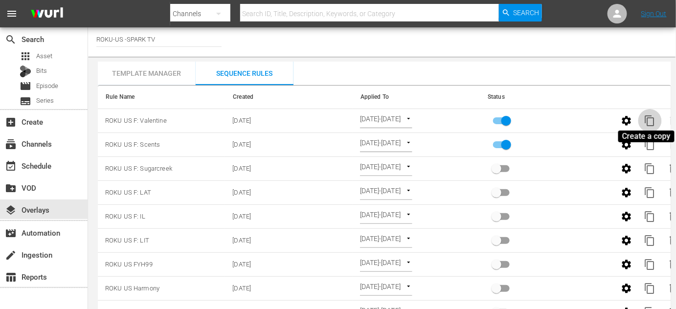
click at [651, 120] on span "content_copy" at bounding box center [651, 121] width 12 height 12
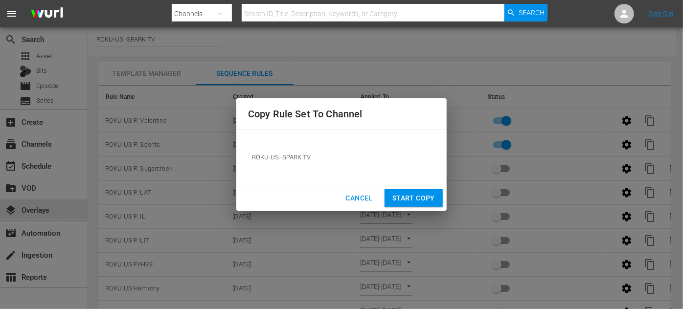
click at [412, 196] on span "Start Copy" at bounding box center [414, 198] width 43 height 12
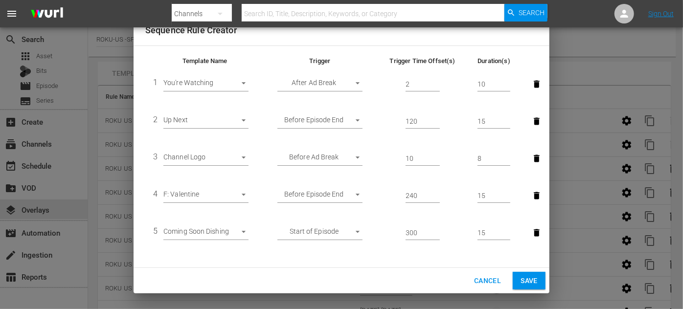
scroll to position [44, 0]
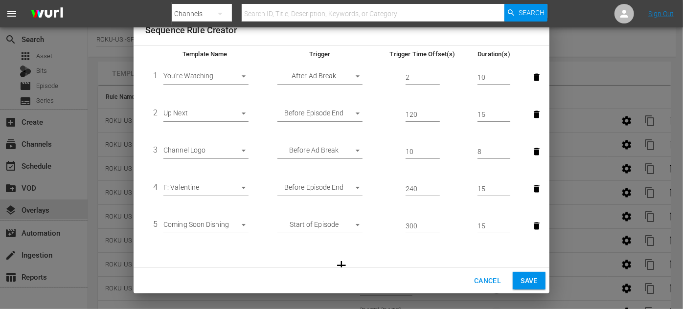
click at [247, 189] on body "menu Search By Channels Search ID, Title, Description, Keywords, or Category Se…" at bounding box center [341, 154] width 683 height 309
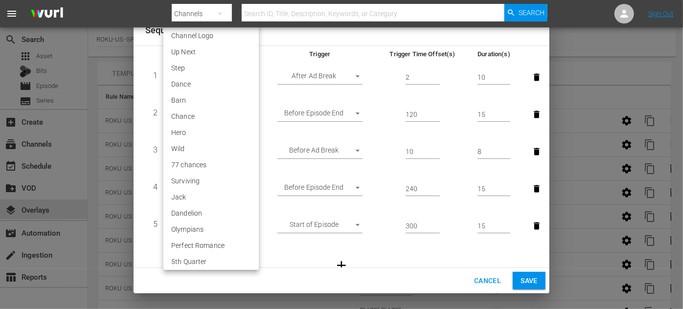
scroll to position [1780, 0]
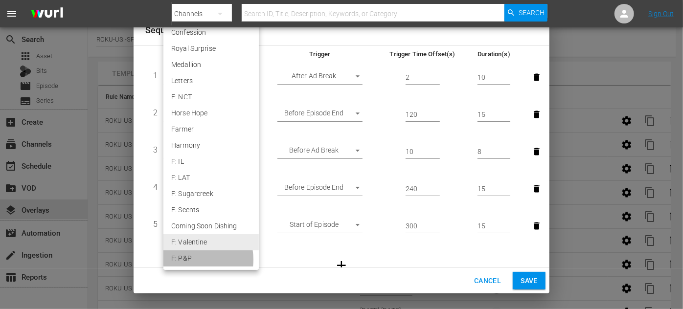
click at [194, 259] on li "F: P&P" at bounding box center [210, 259] width 95 height 16
type input "30585"
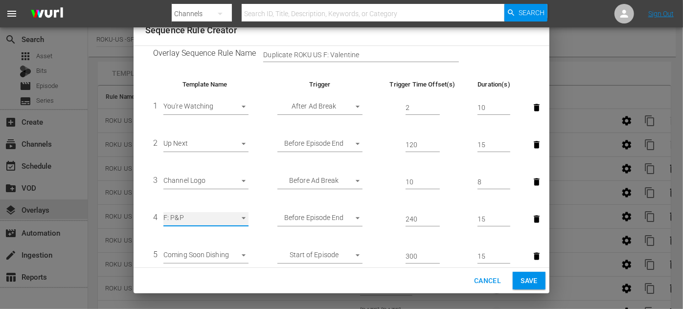
scroll to position [0, 0]
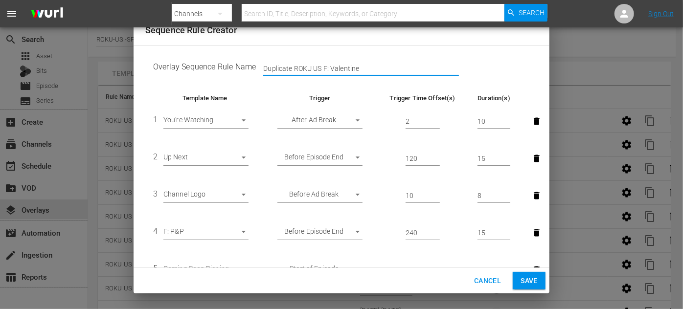
drag, startPoint x: 292, startPoint y: 68, endPoint x: 220, endPoint y: 72, distance: 71.6
click at [220, 72] on td "Overlay Sequence Rule Name Duplicate ROKU US F: Valentine" at bounding box center [341, 69] width 393 height 30
drag, startPoint x: 346, startPoint y: 68, endPoint x: 302, endPoint y: 68, distance: 43.1
click at [302, 68] on input "ROKU US F: Valentine" at bounding box center [361, 69] width 196 height 15
type input "ROKU US F: P&P"
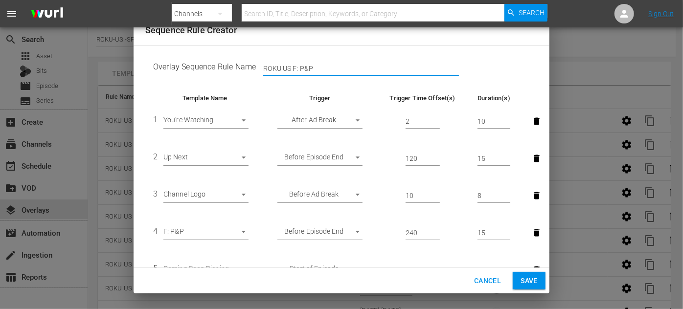
click at [533, 281] on span "Save" at bounding box center [529, 281] width 17 height 12
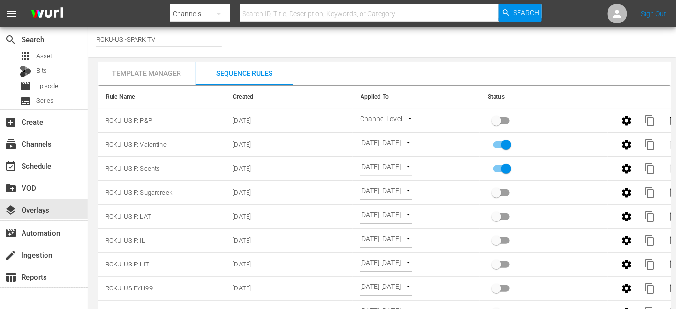
click at [410, 118] on body "menu Search By Channels Search ID, Title, Description, Keywords, or Category Se…" at bounding box center [338, 154] width 676 height 309
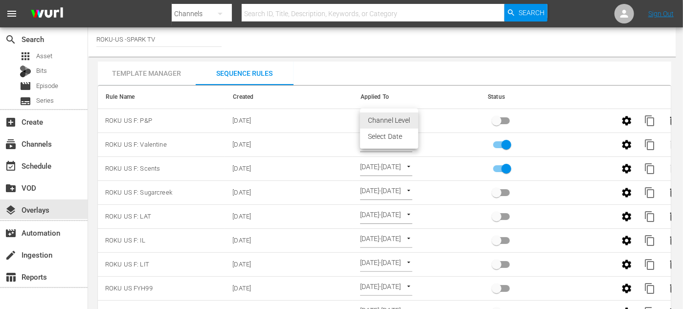
click at [401, 138] on li "Select Date" at bounding box center [389, 137] width 58 height 16
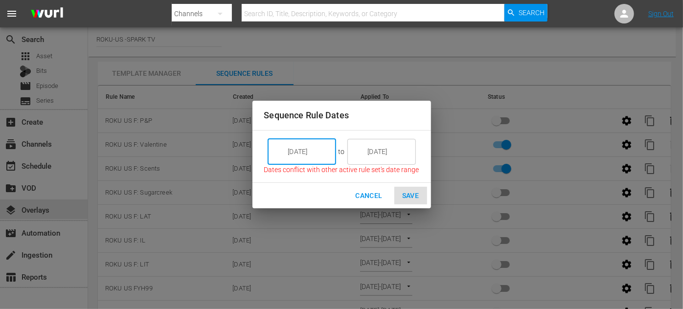
click at [317, 151] on input "9/18/25" at bounding box center [308, 152] width 55 height 26
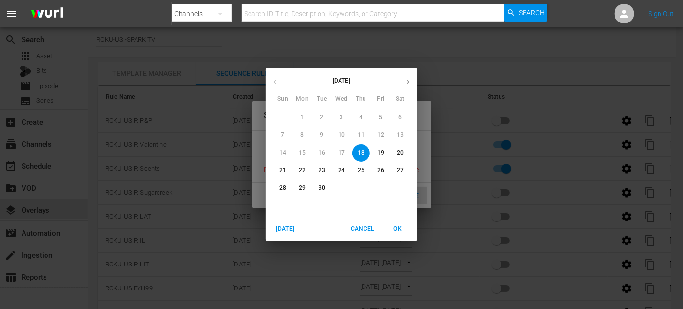
click at [282, 168] on p "21" at bounding box center [282, 170] width 7 height 8
type input "9/21/25"
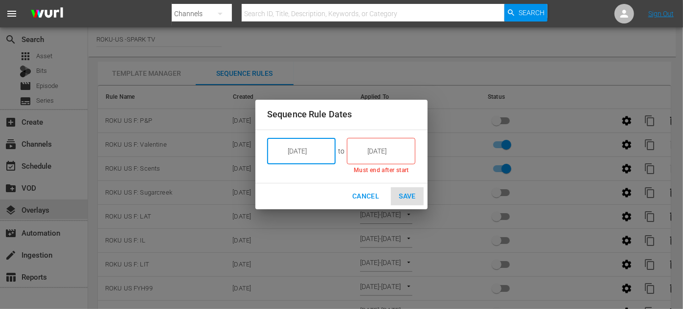
click at [394, 153] on input "9/18/25" at bounding box center [388, 151] width 55 height 26
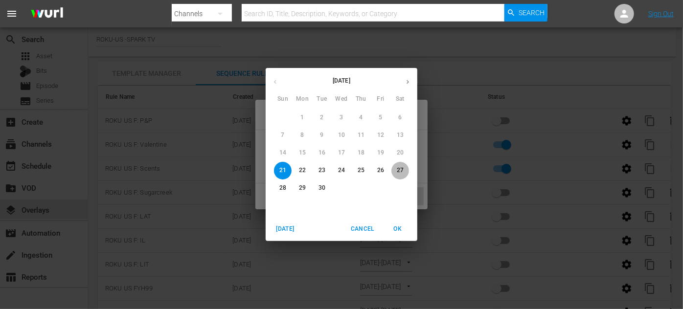
click at [405, 168] on span "27" at bounding box center [401, 170] width 18 height 8
